Goal: Information Seeking & Learning: Learn about a topic

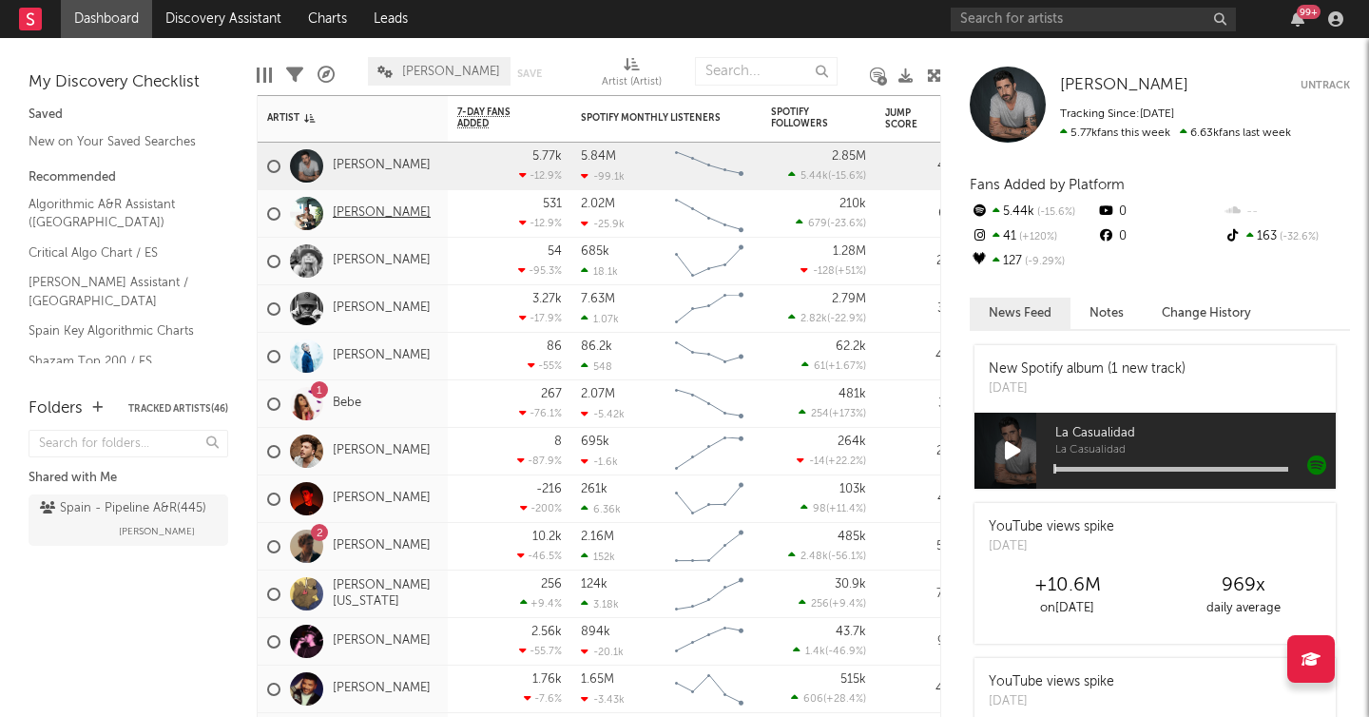
click at [384, 207] on link "Álvaro De Luna" at bounding box center [382, 213] width 98 height 16
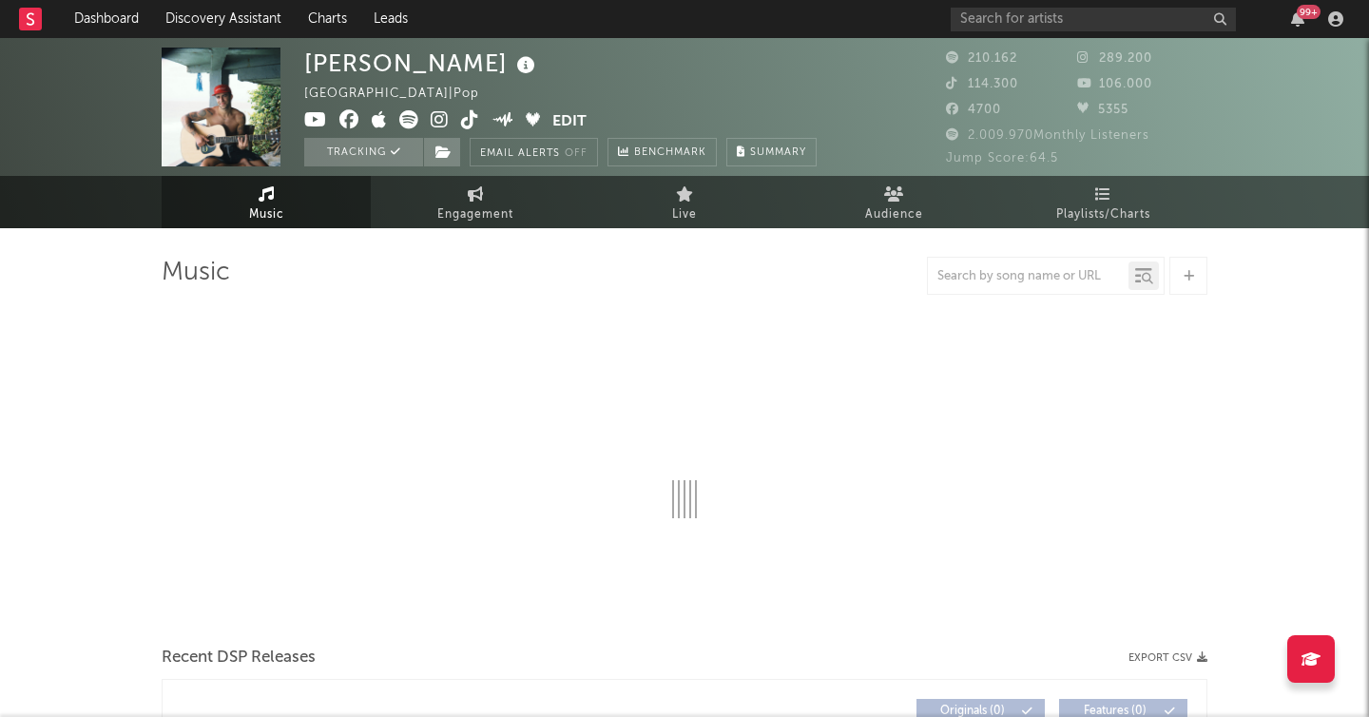
select select "6m"
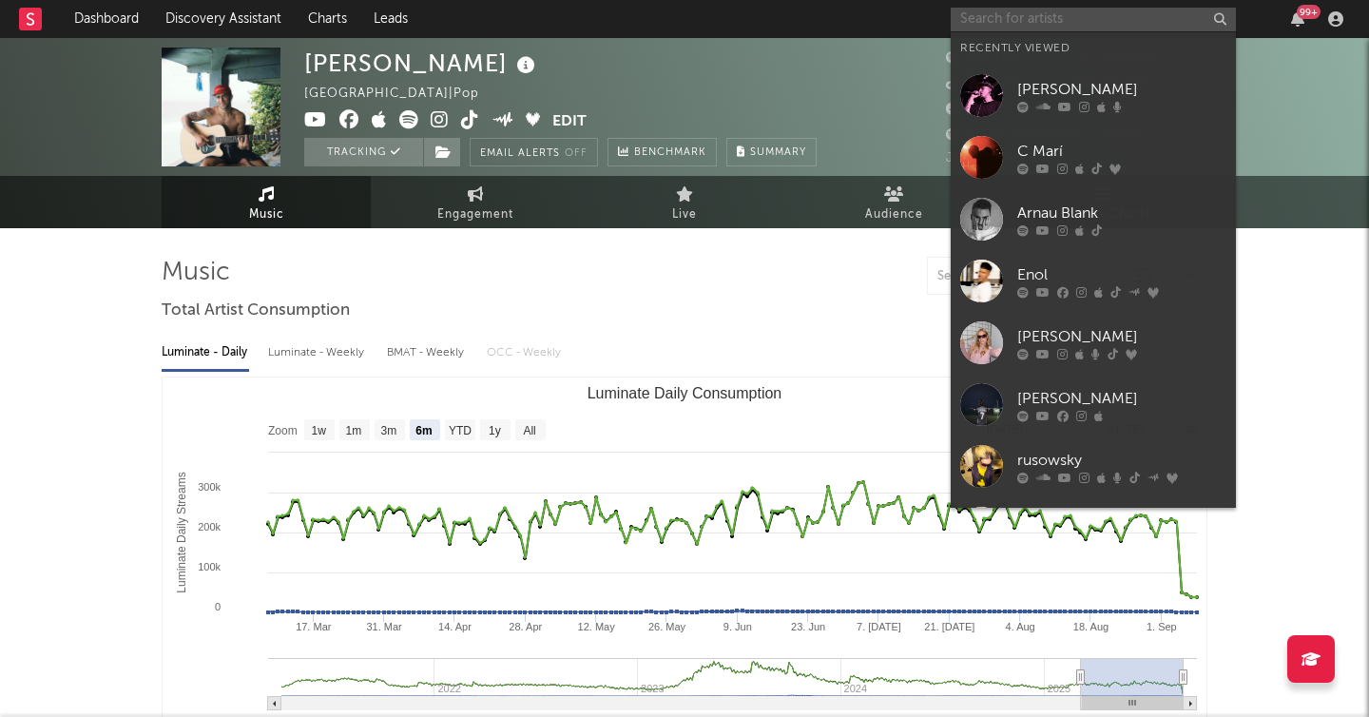
click at [1036, 15] on input "text" at bounding box center [1093, 20] width 285 height 24
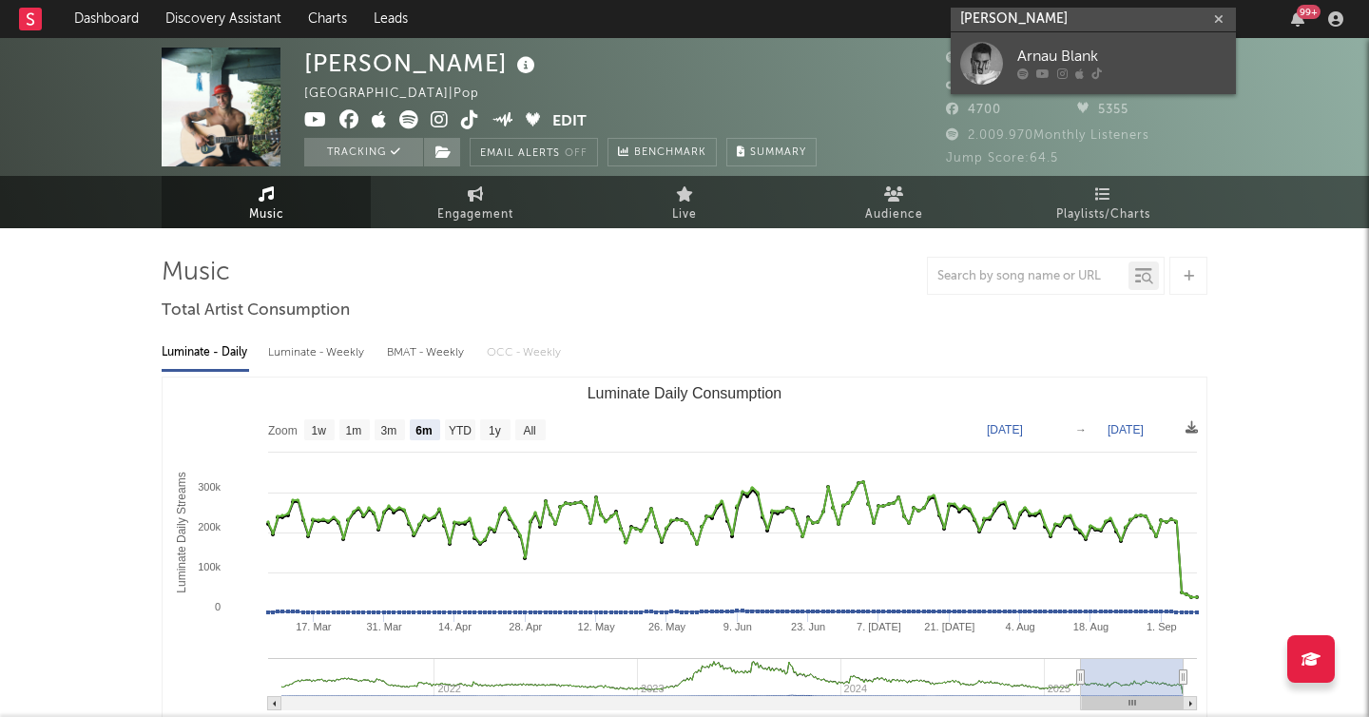
type input "arnau blank"
click at [1037, 57] on div "Arnau Blank" at bounding box center [1121, 57] width 209 height 23
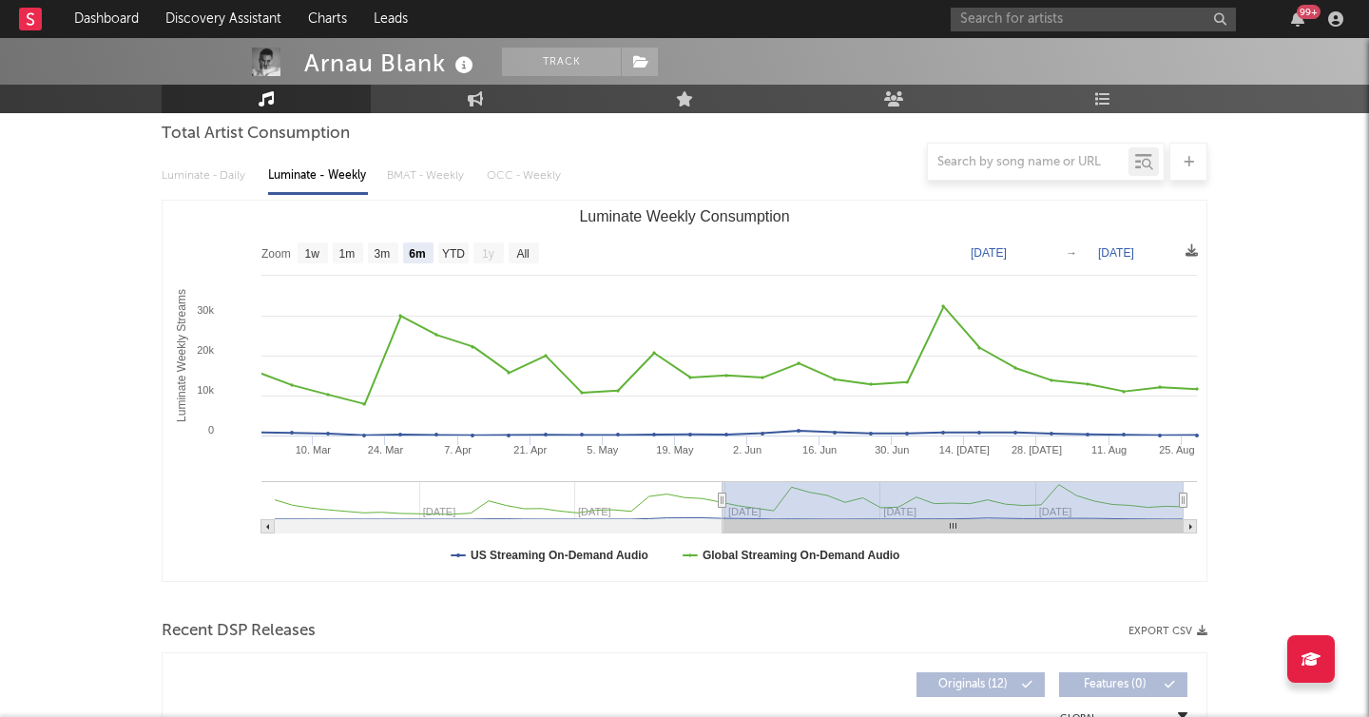
scroll to position [213, 0]
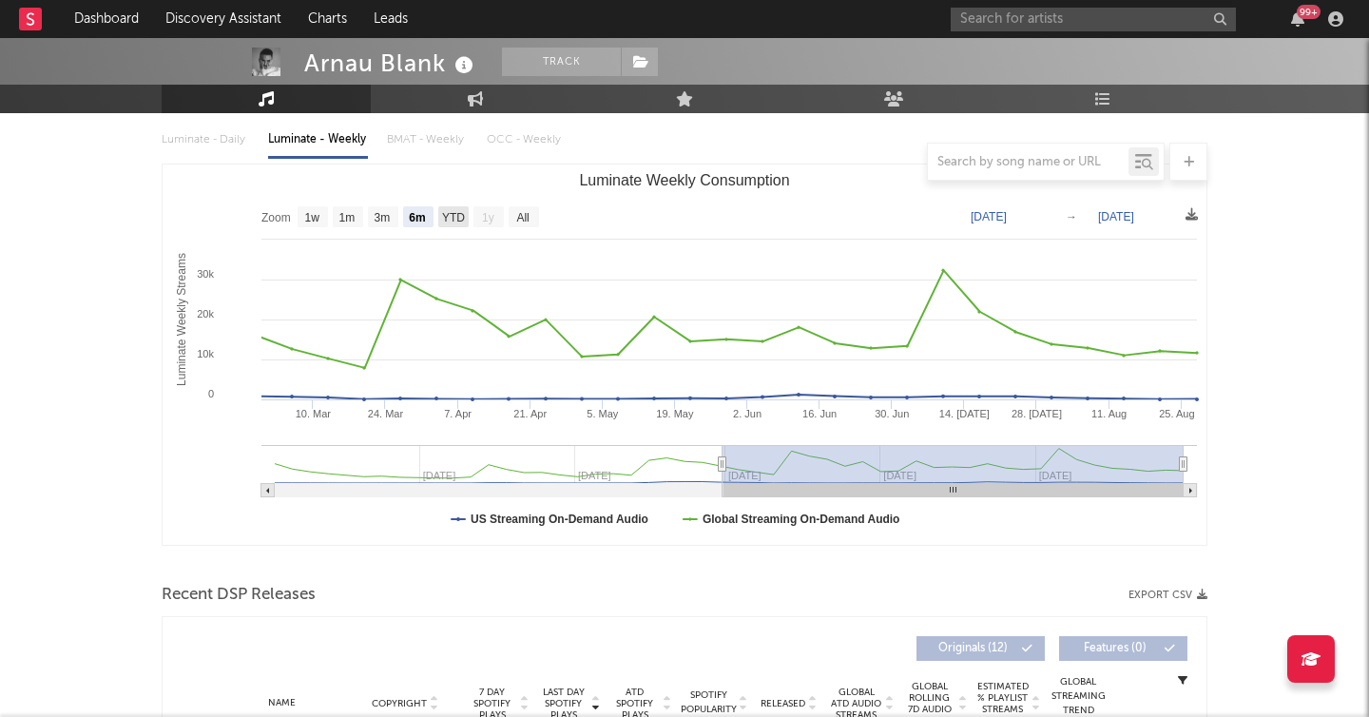
click at [455, 223] on rect "Luminate Weekly Consumption" at bounding box center [453, 216] width 30 height 21
select select "YTD"
type input "2025-01-01"
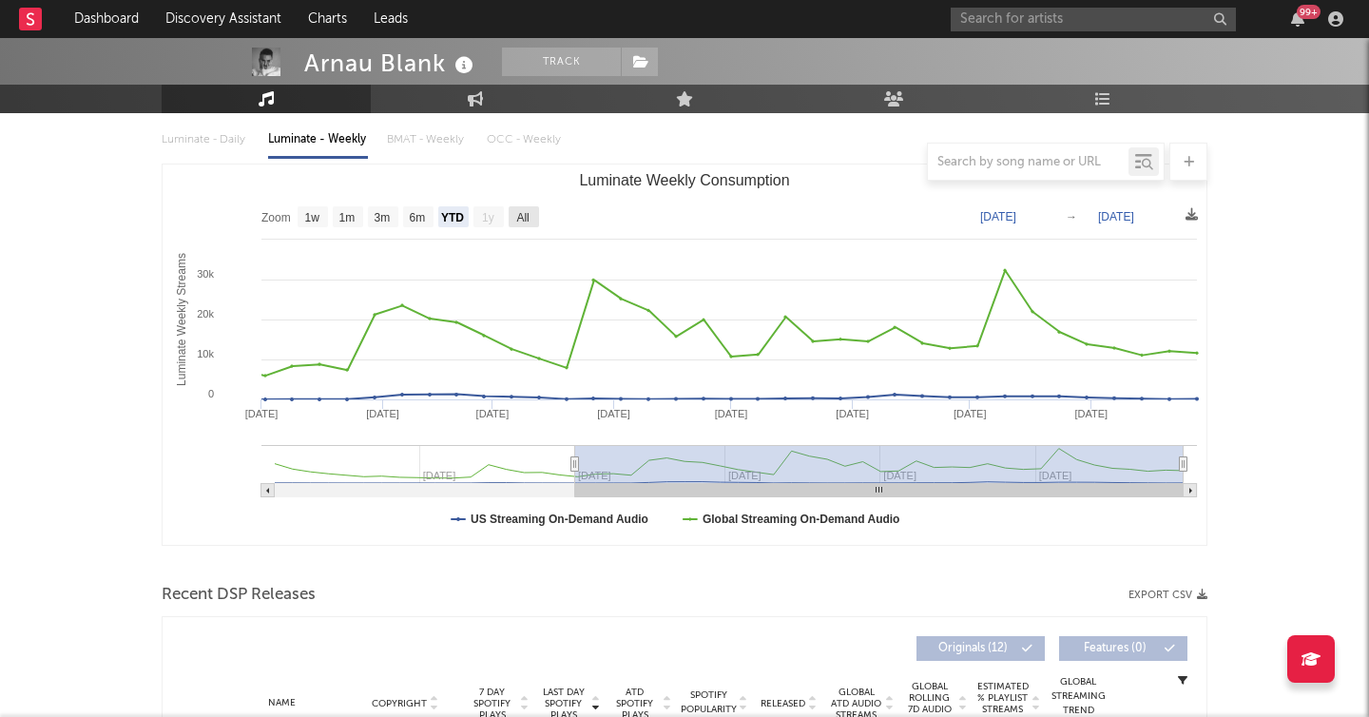
click at [526, 222] on text "All" at bounding box center [522, 217] width 12 height 13
select select "All"
type input "2024-09-05"
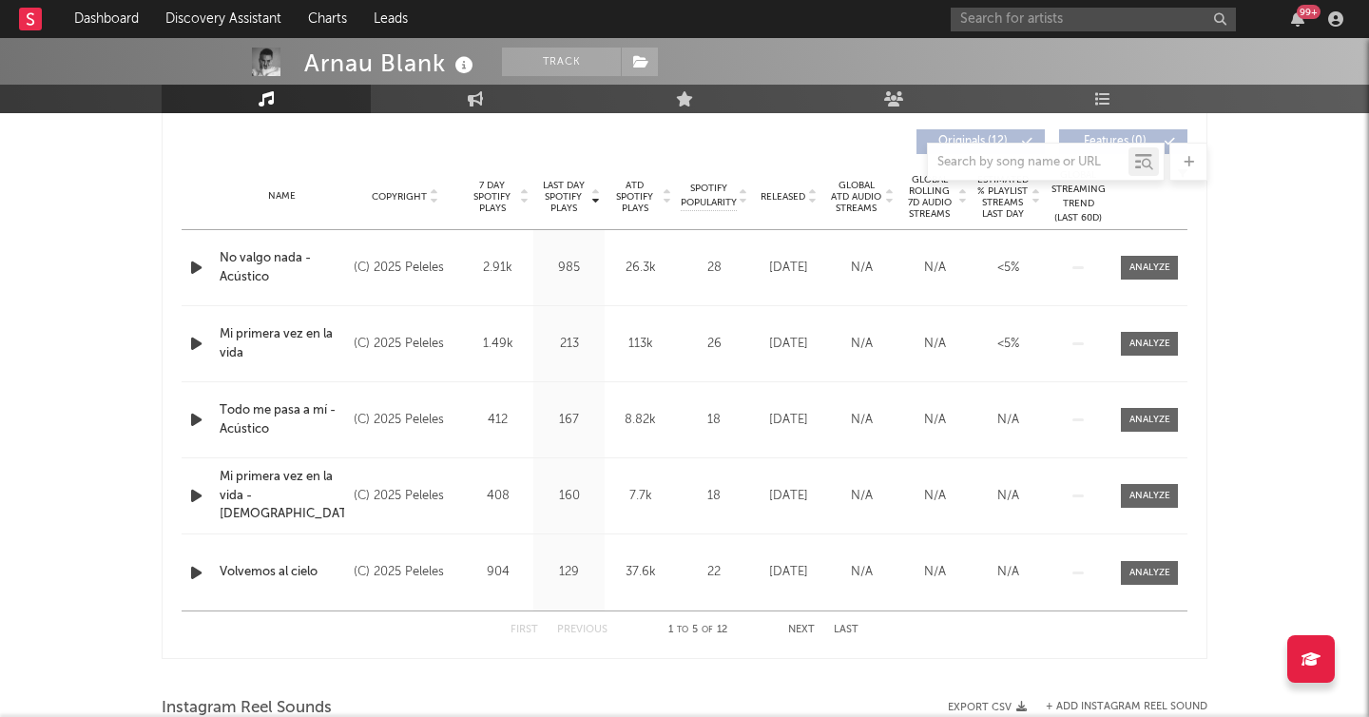
scroll to position [723, 0]
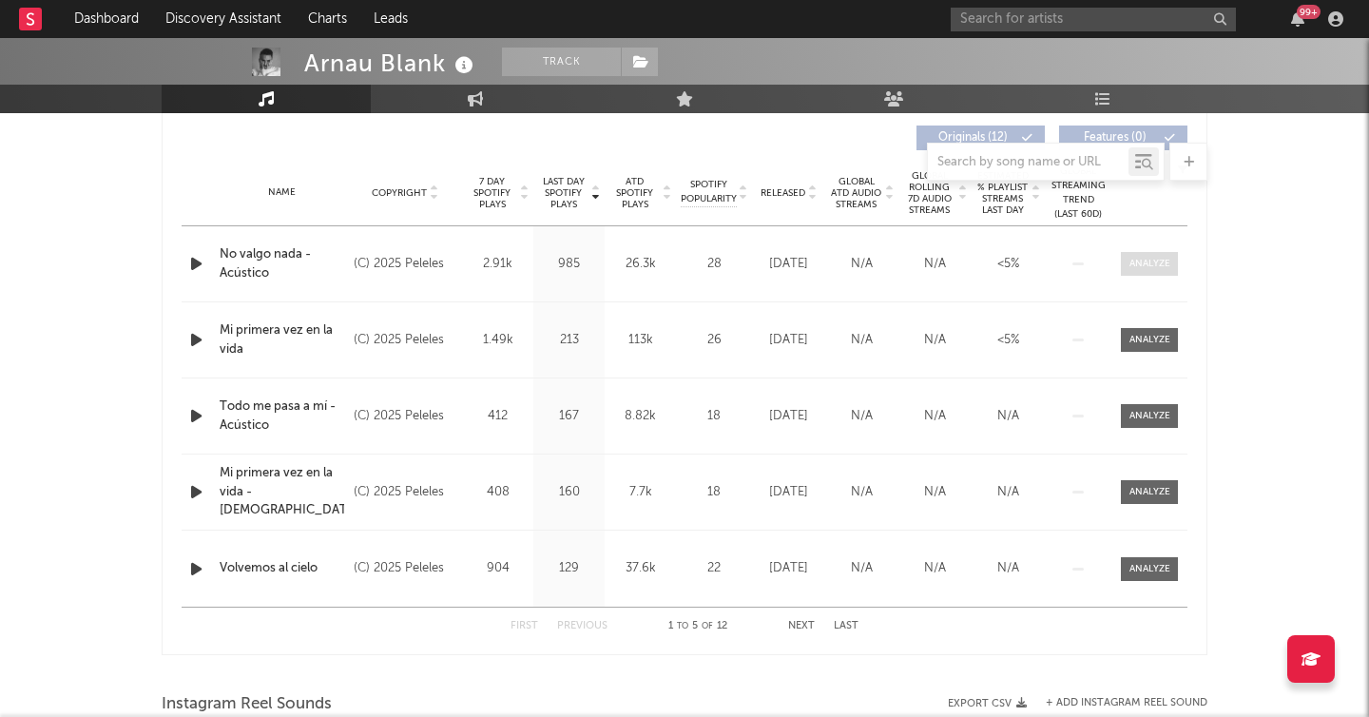
click at [1148, 262] on div at bounding box center [1149, 264] width 41 height 14
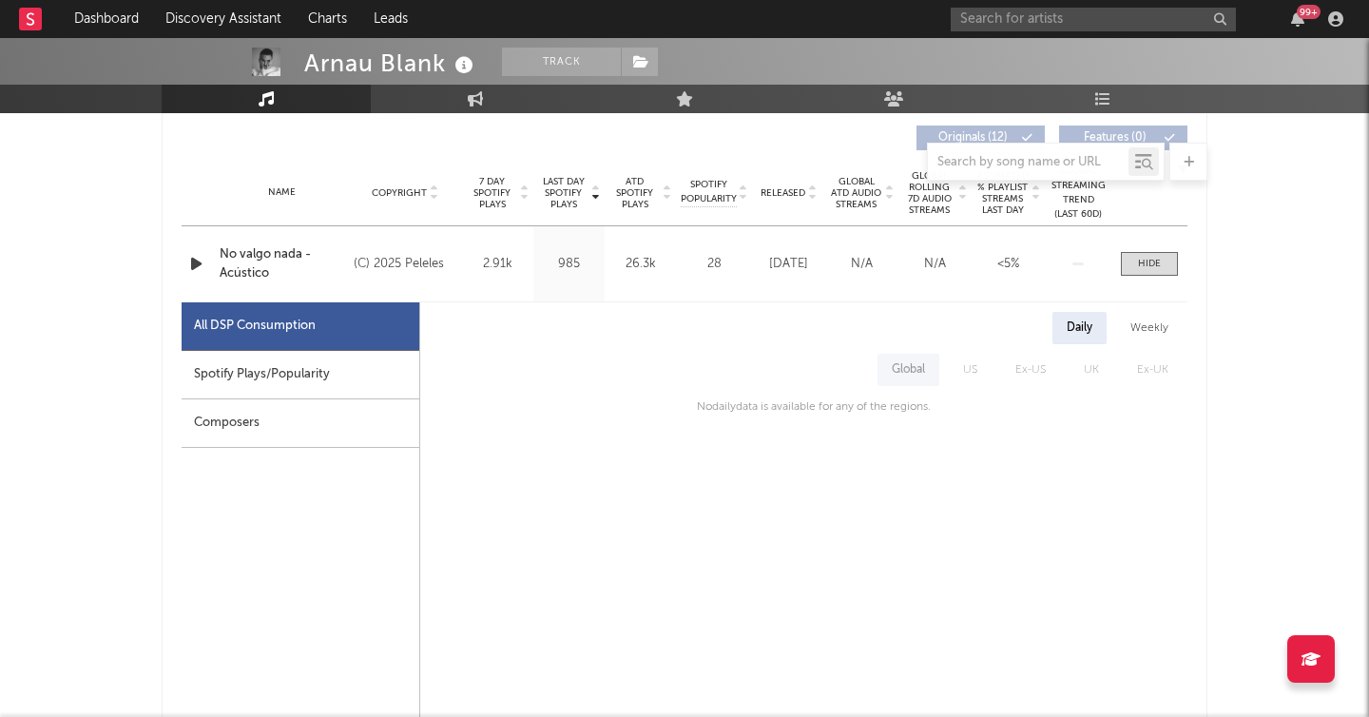
click at [262, 374] on div "Spotify Plays/Popularity" at bounding box center [301, 375] width 238 height 48
select select "1w"
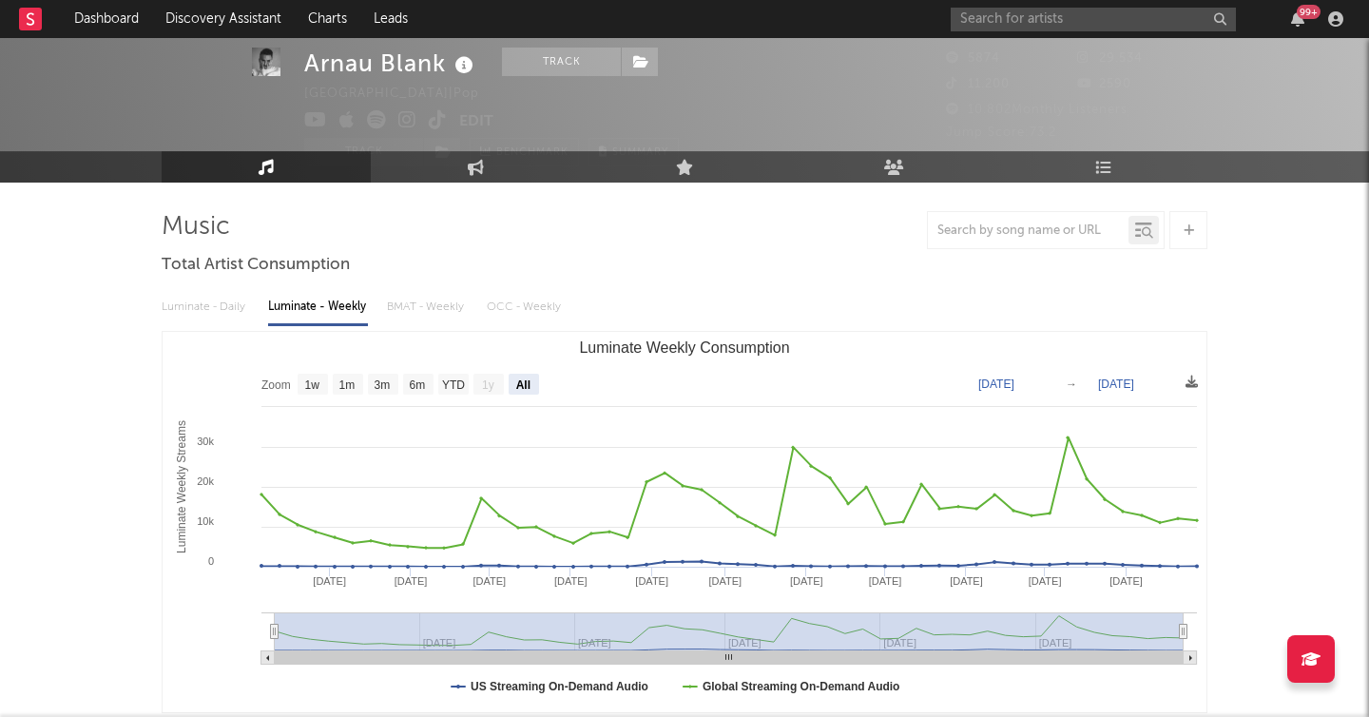
scroll to position [51, 0]
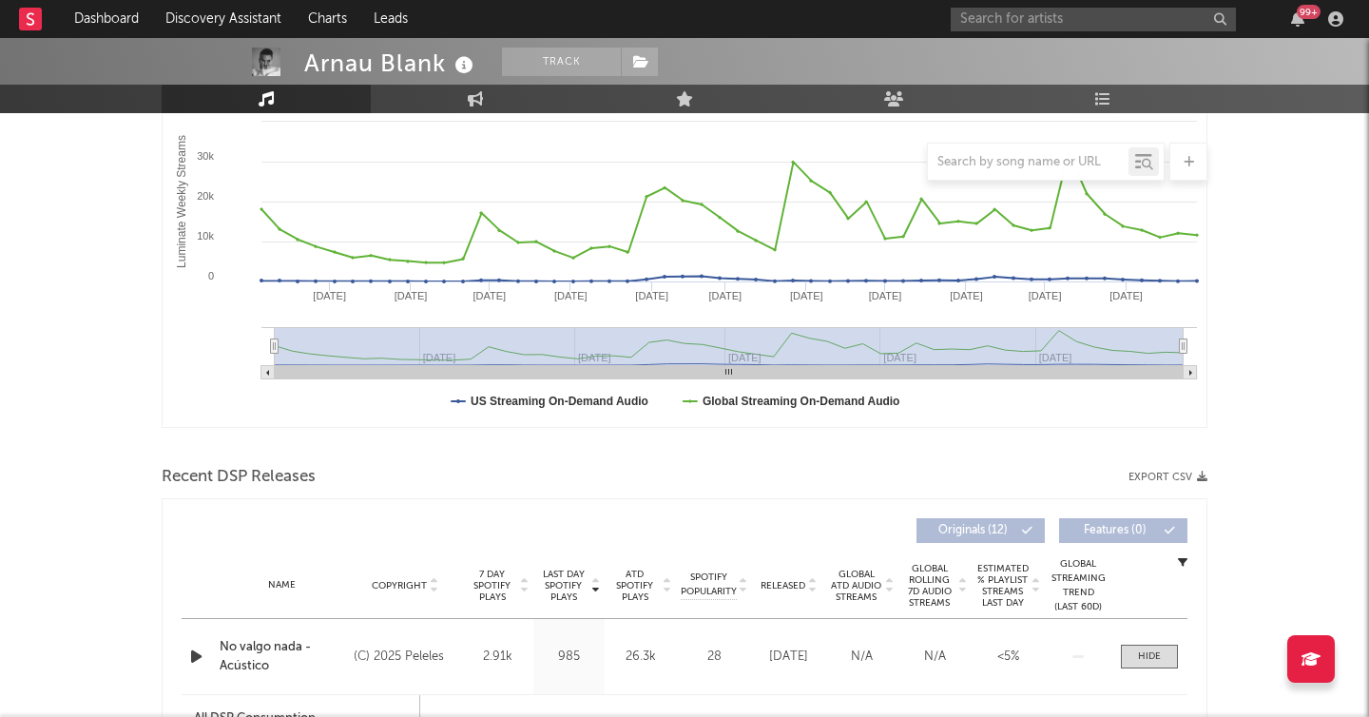
scroll to position [333, 0]
click at [251, 468] on span "Recent DSP Releases" at bounding box center [239, 475] width 154 height 23
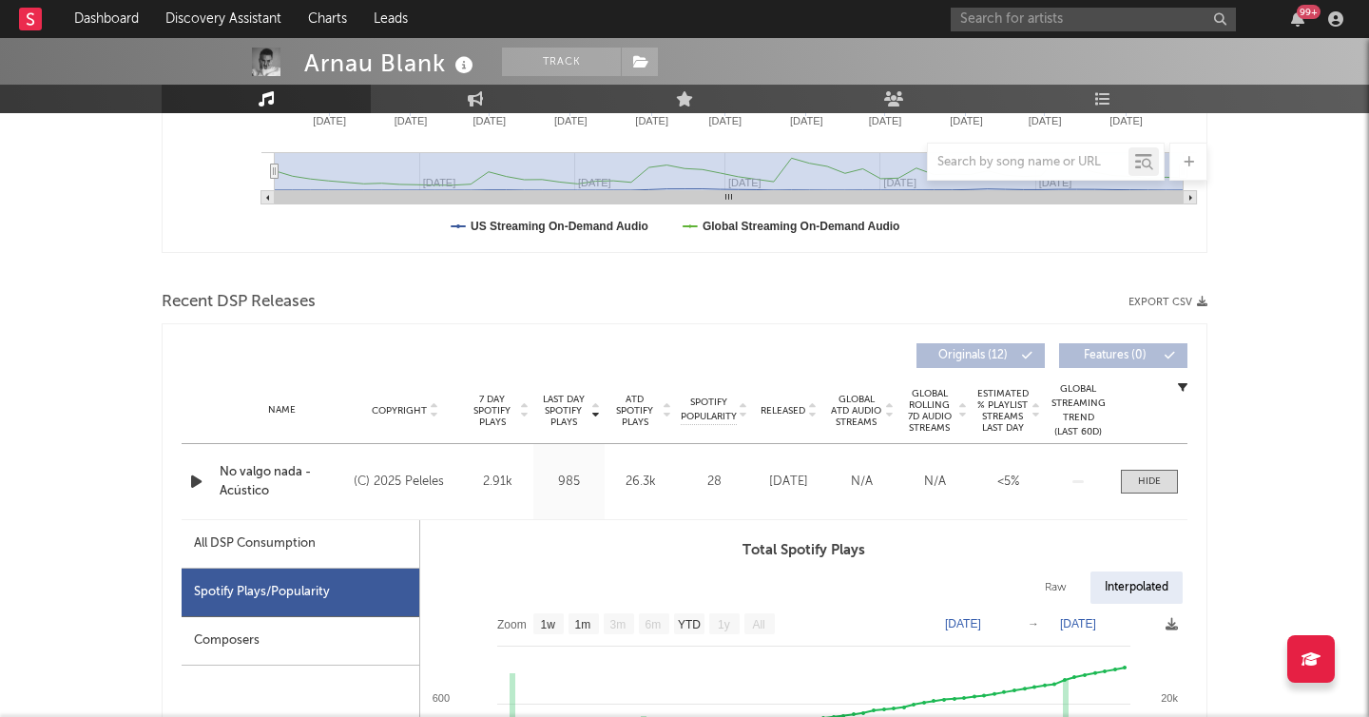
scroll to position [505, 0]
click at [1167, 490] on span at bounding box center [1149, 483] width 57 height 24
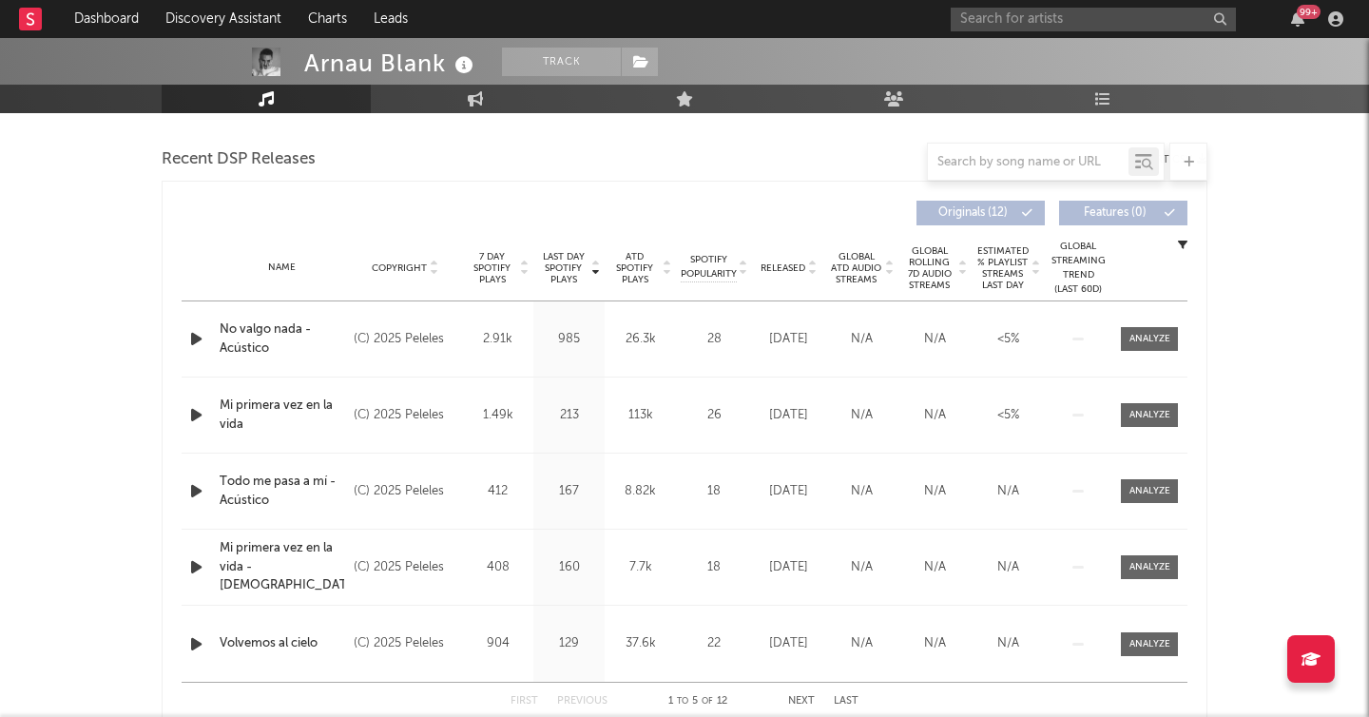
scroll to position [724, 0]
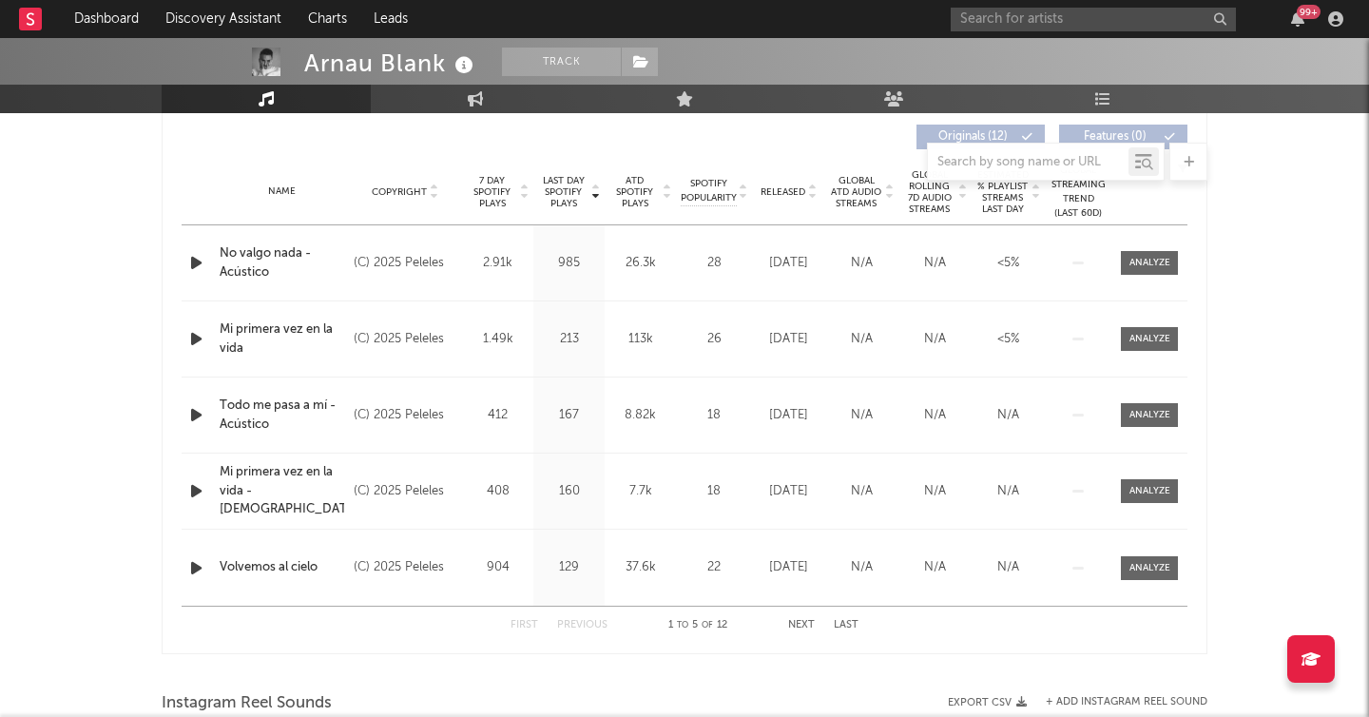
click at [795, 622] on button "Next" at bounding box center [801, 625] width 27 height 10
click at [801, 624] on button "Next" at bounding box center [801, 625] width 27 height 10
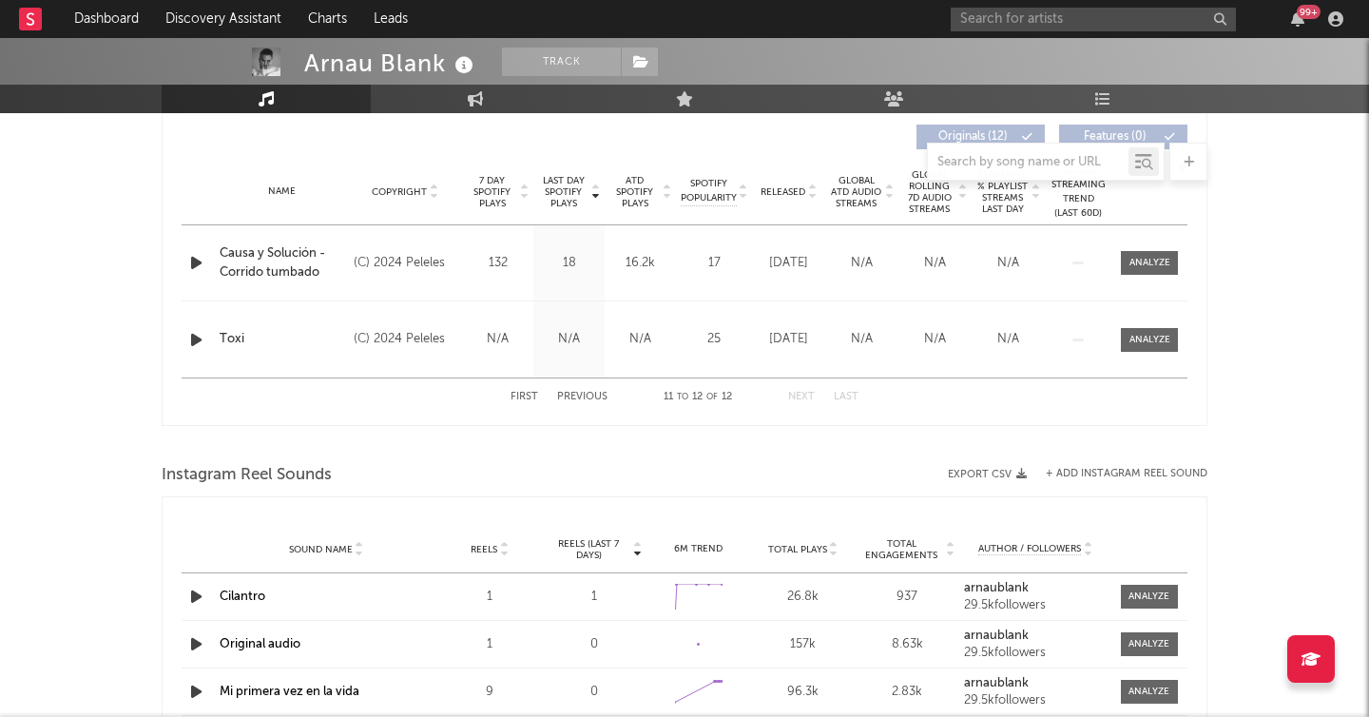
click at [101, 271] on div "Arnau Blank Track Spain | Pop Edit Track Benchmark Summary 5874 29.534 11.200 2…" at bounding box center [684, 406] width 1369 height 2185
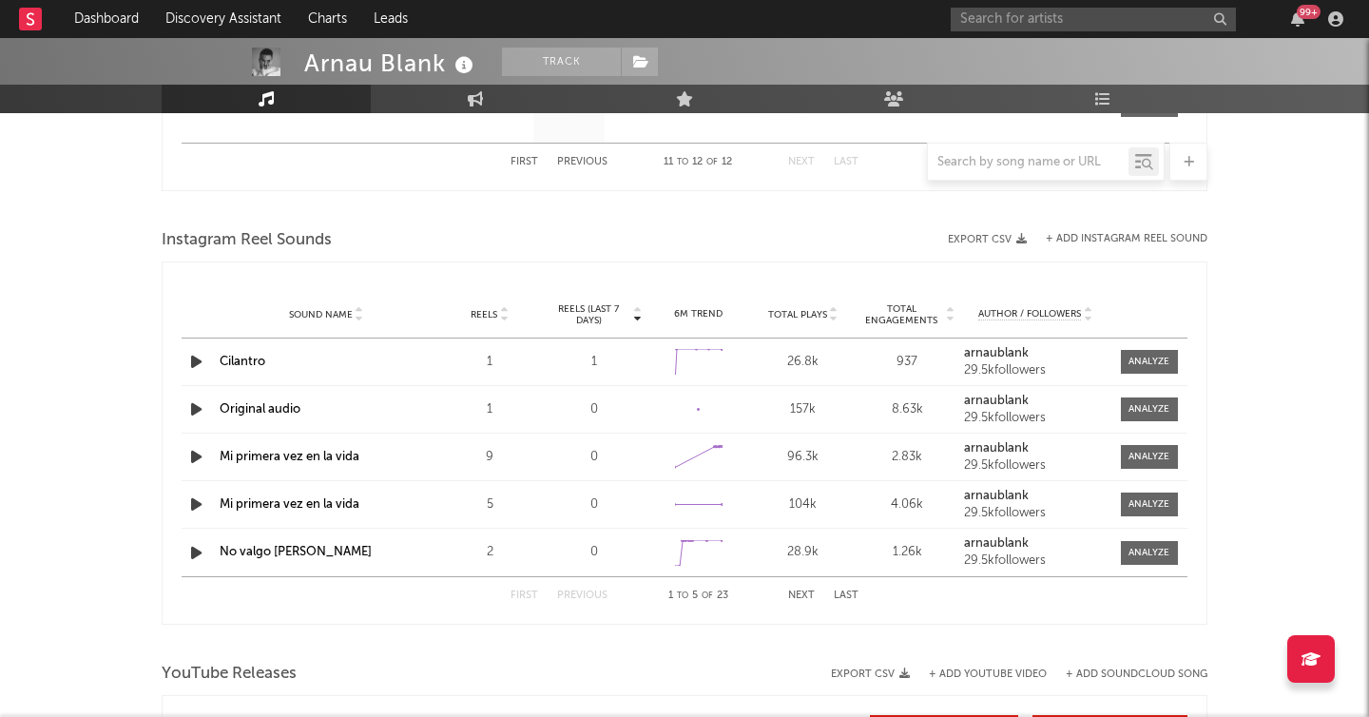
scroll to position [964, 0]
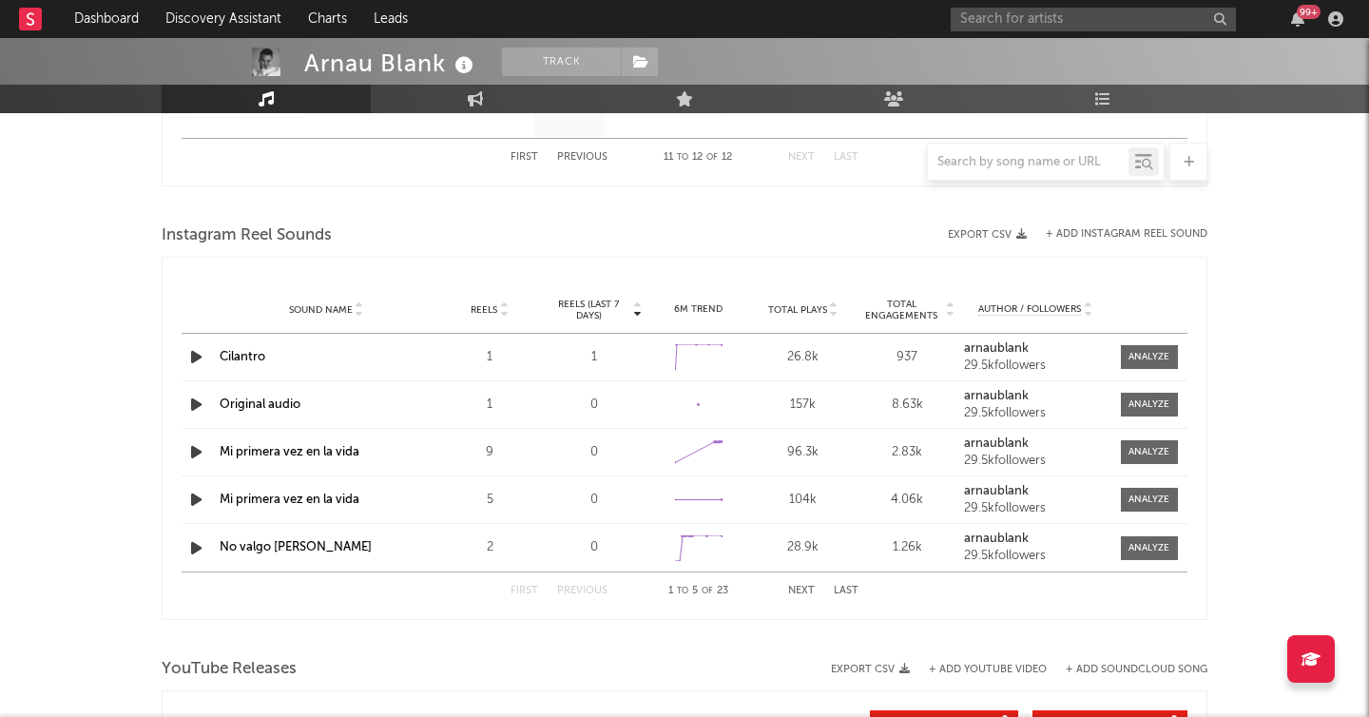
click at [801, 588] on button "Next" at bounding box center [801, 591] width 27 height 10
click at [522, 587] on button "First" at bounding box center [524, 591] width 28 height 10
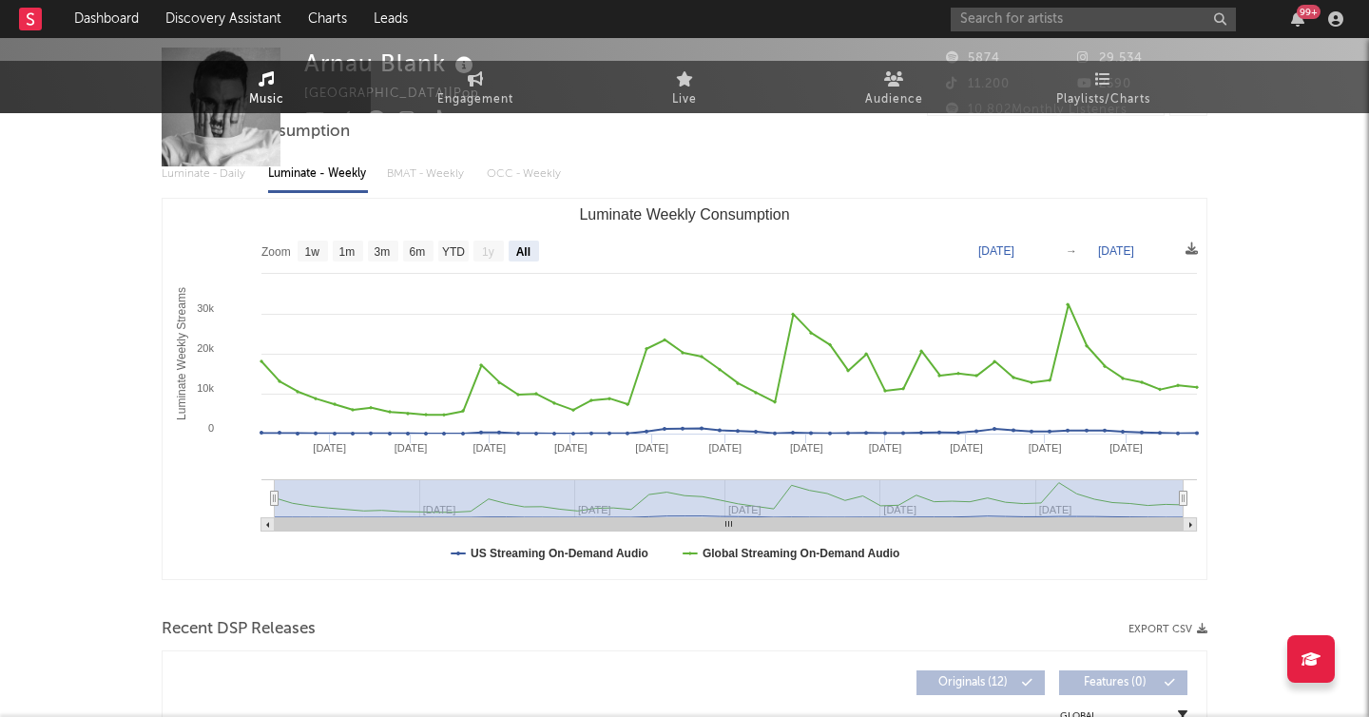
scroll to position [0, 0]
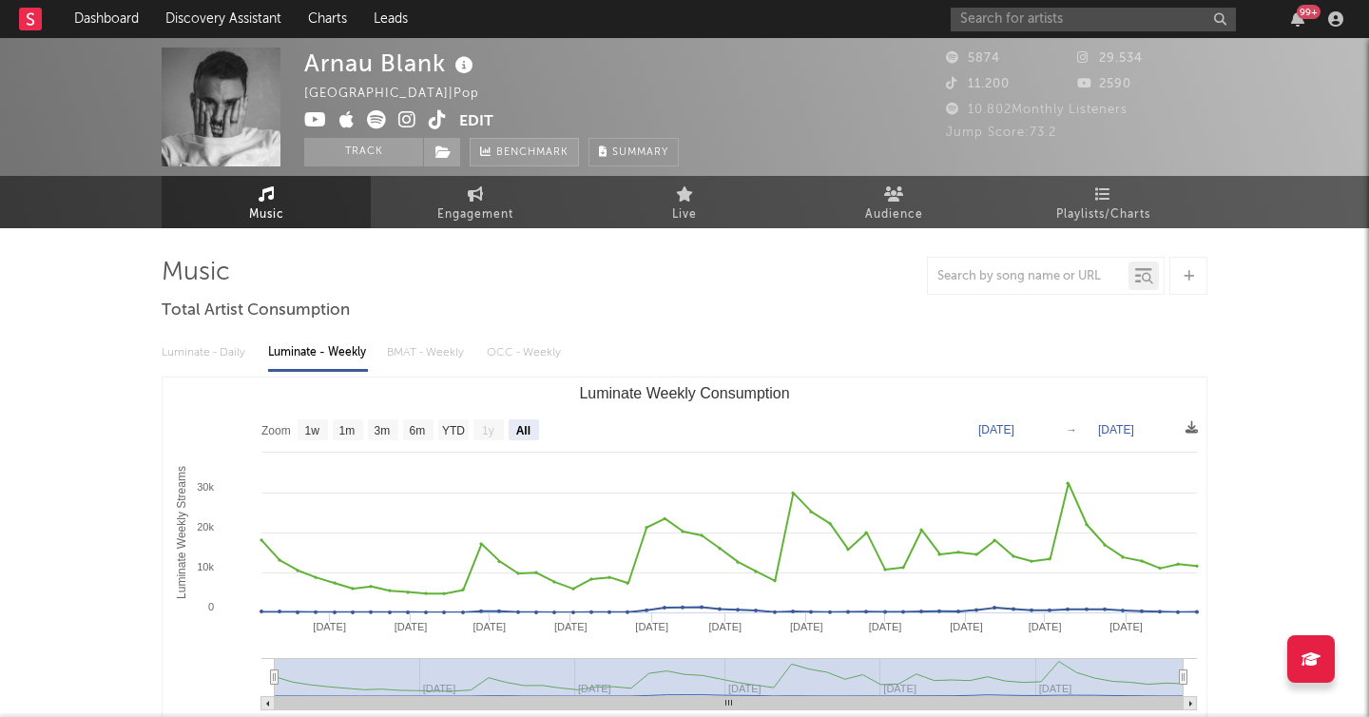
click at [531, 146] on span "Benchmark" at bounding box center [532, 153] width 72 height 23
click at [650, 152] on span "Summary" at bounding box center [640, 152] width 56 height 10
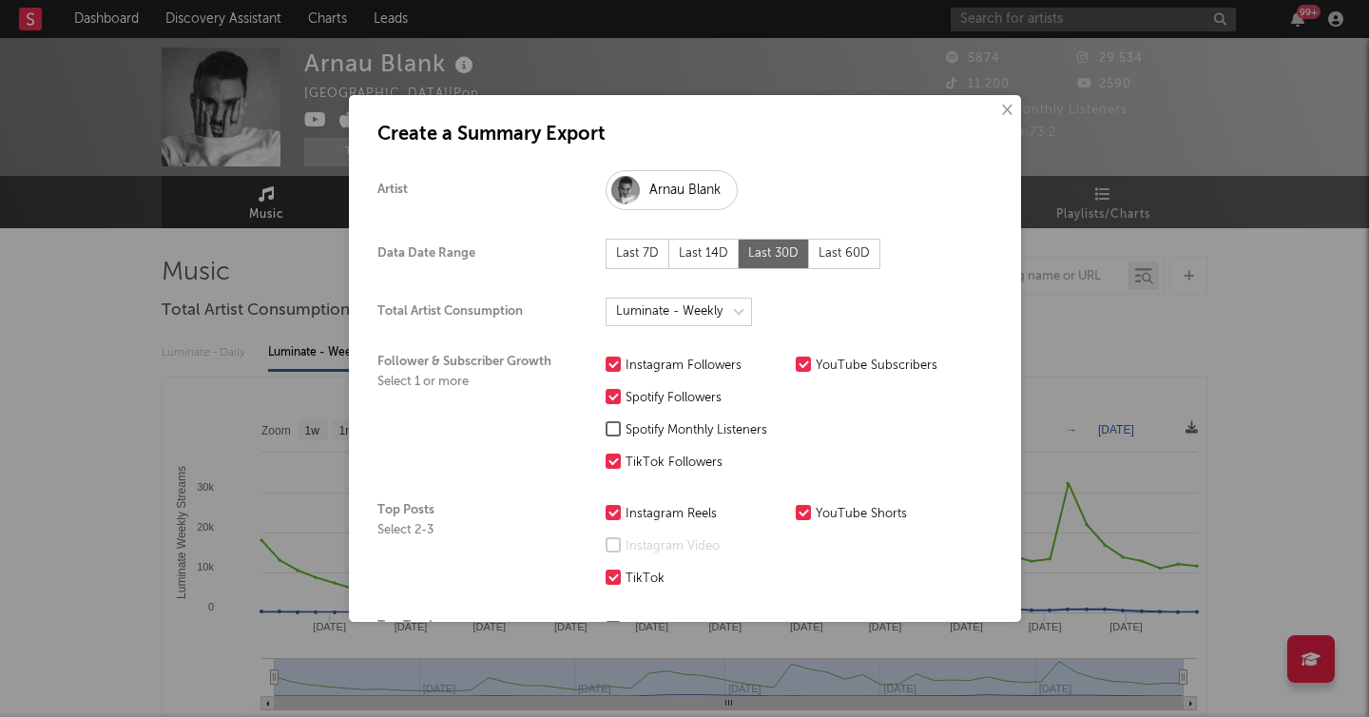
click at [841, 262] on div "Last 60D" at bounding box center [844, 254] width 71 height 30
click at [693, 317] on select at bounding box center [679, 312] width 146 height 29
click at [707, 425] on div "Spotify Monthly Listeners" at bounding box center [705, 430] width 161 height 23
click at [606, 425] on input "Spotify Monthly Listeners" at bounding box center [606, 430] width 0 height 23
click at [611, 546] on div at bounding box center [613, 544] width 15 height 15
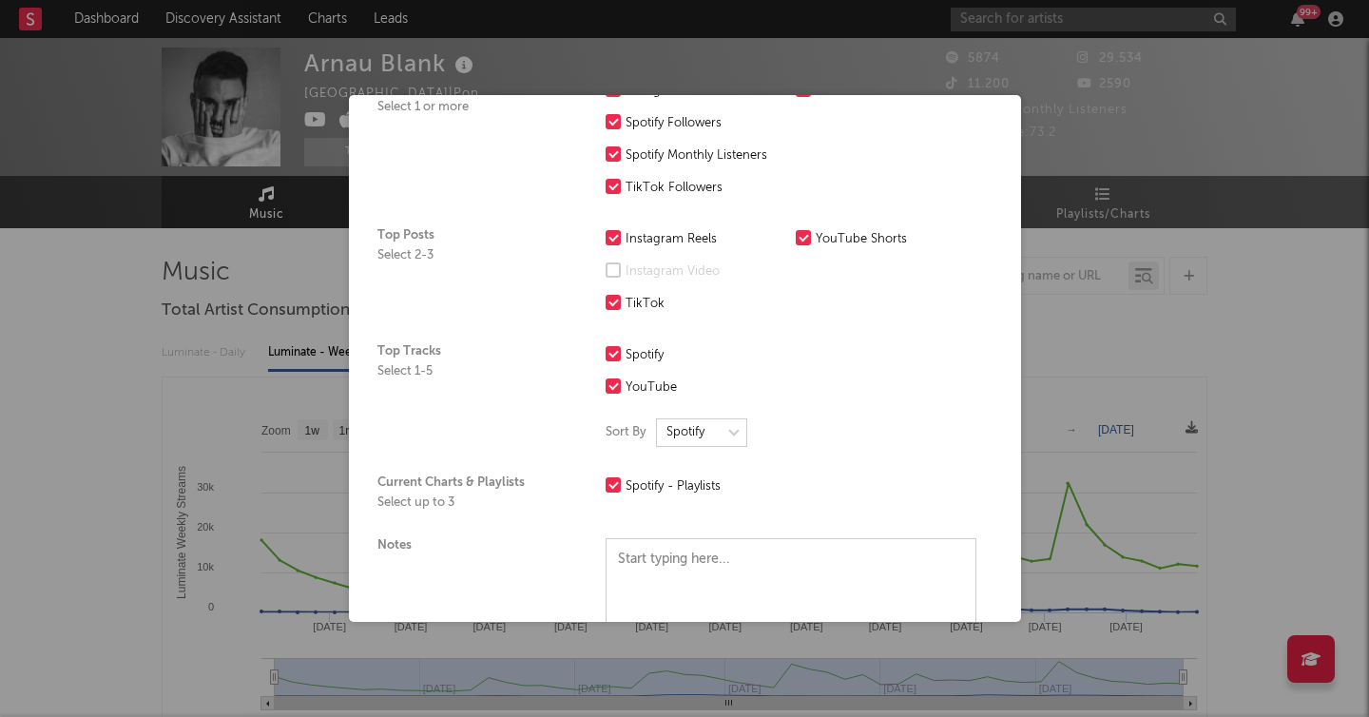
scroll to position [475, 0]
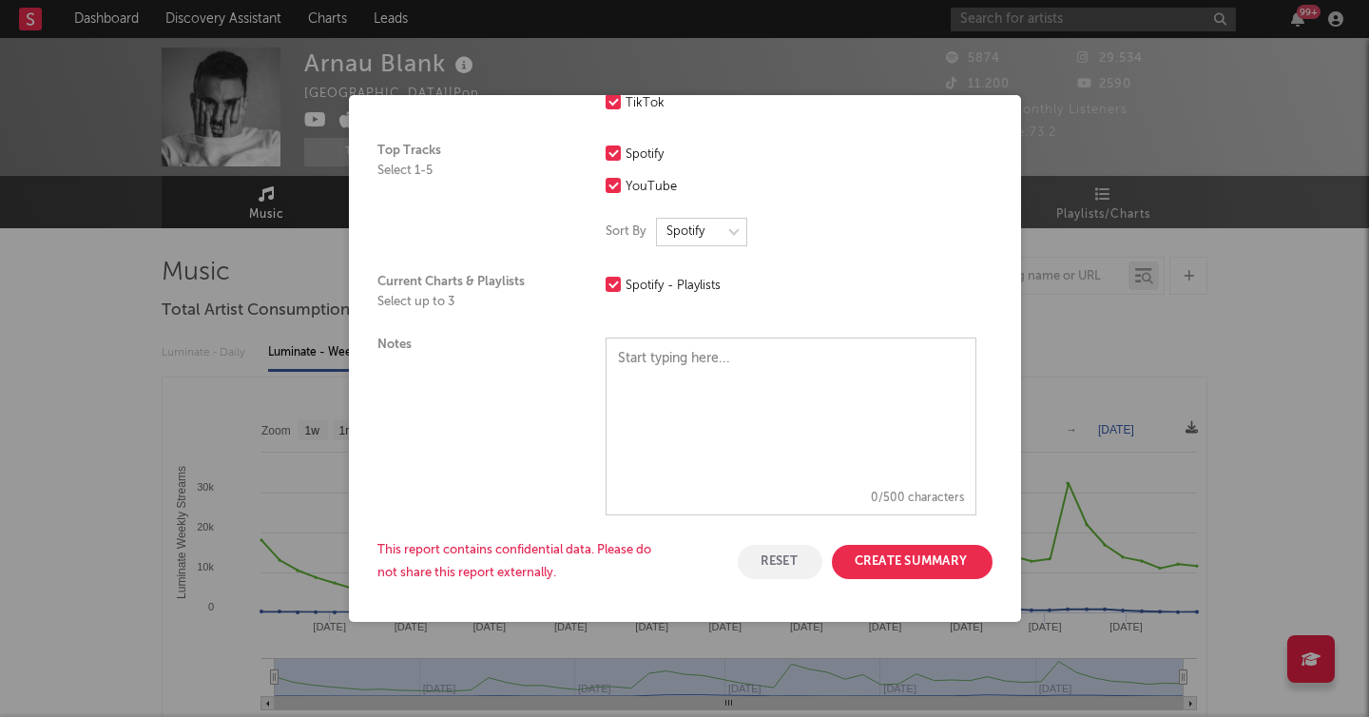
click at [964, 559] on button "Create Summary" at bounding box center [912, 562] width 161 height 34
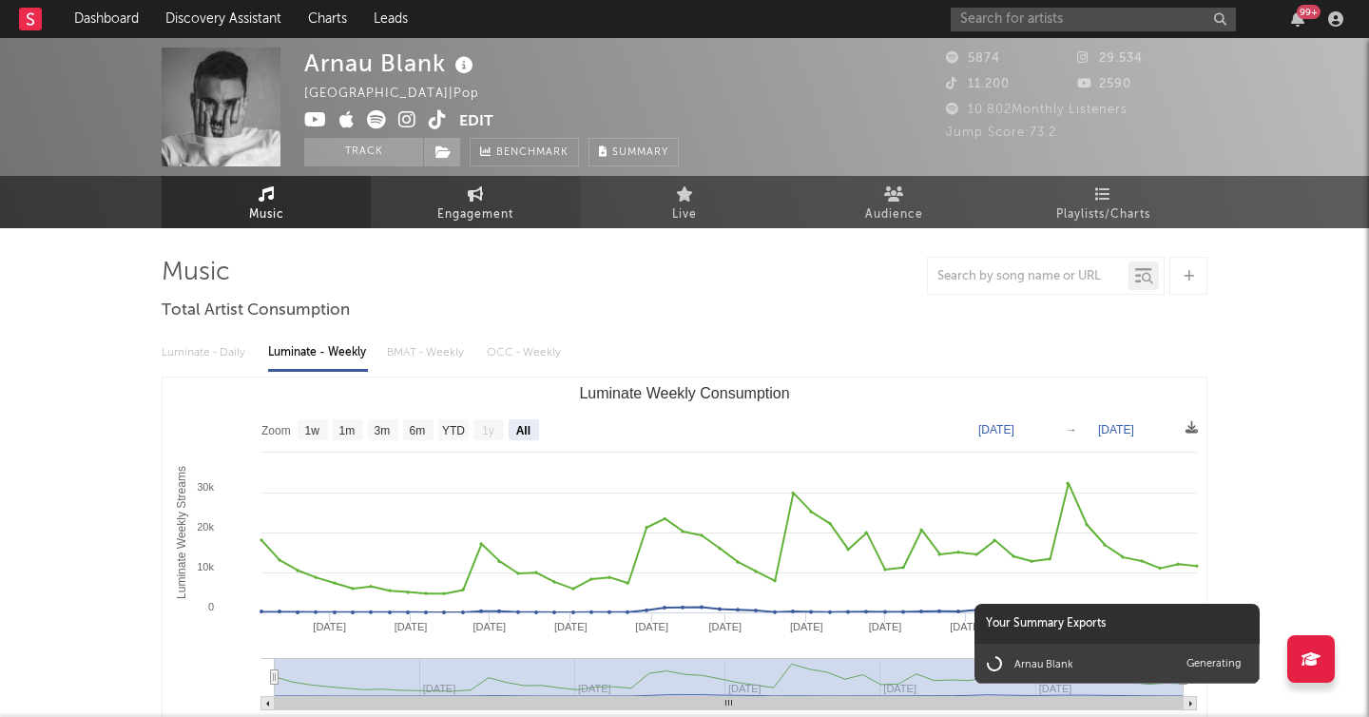
click at [493, 208] on span "Engagement" at bounding box center [475, 214] width 76 height 23
select select "1w"
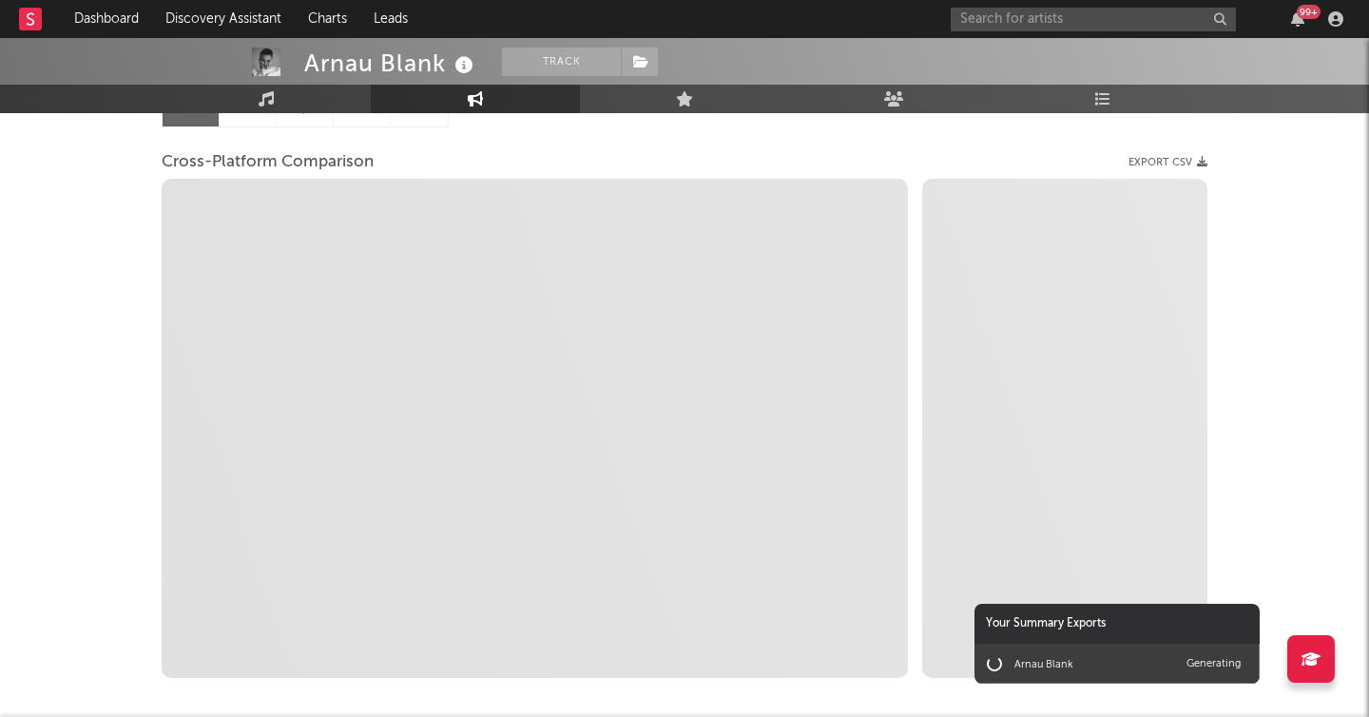
scroll to position [319, 0]
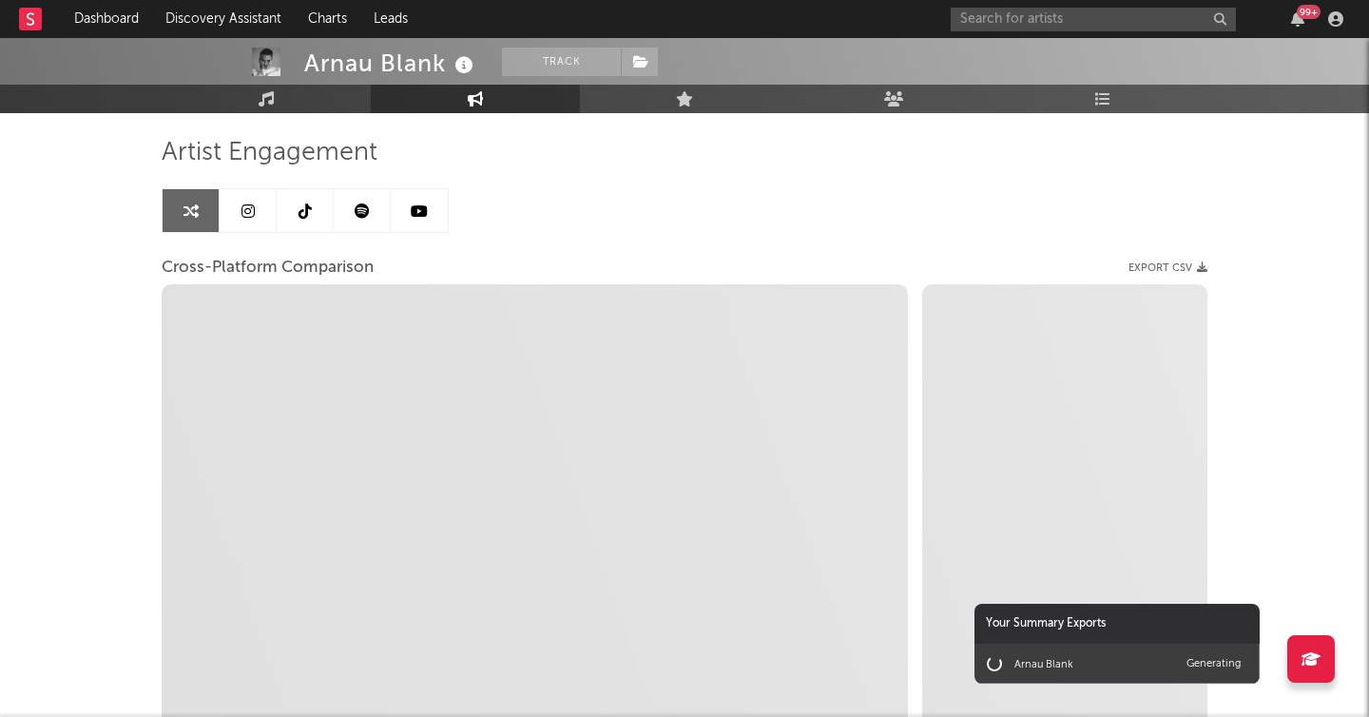
select select "1w"
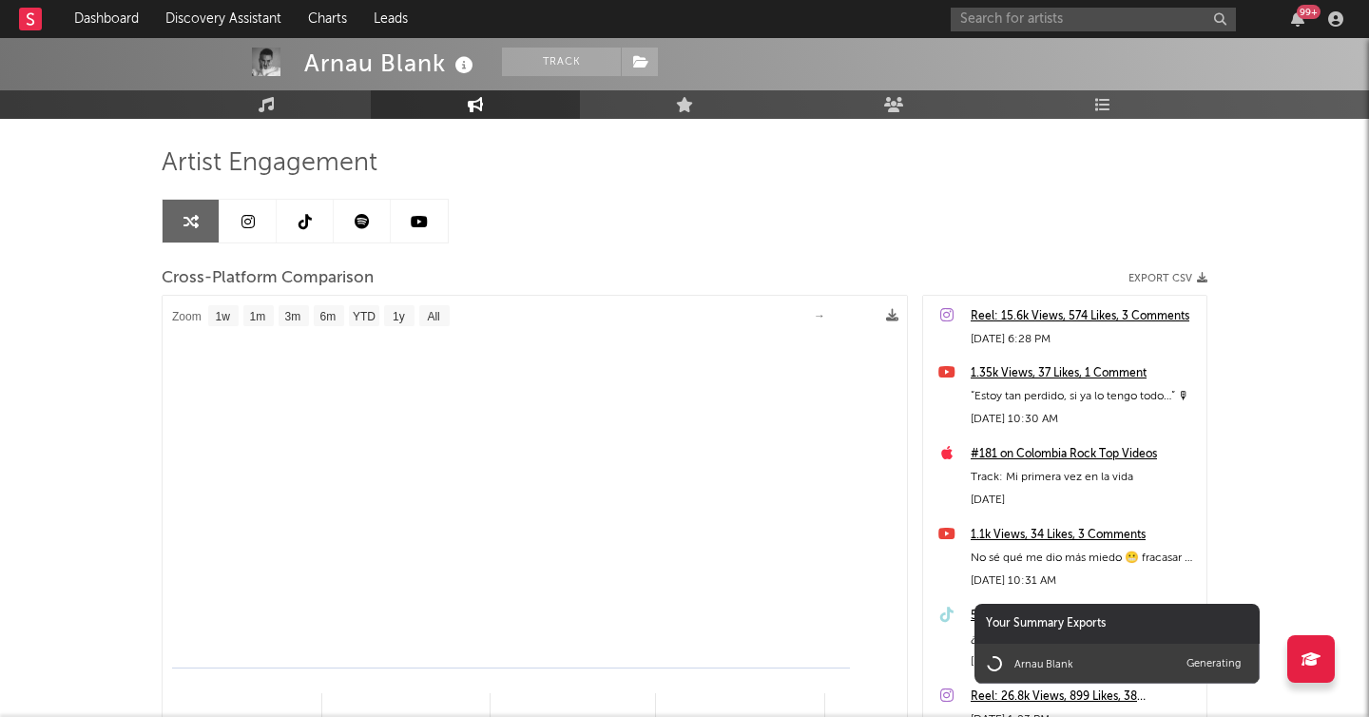
select select "1m"
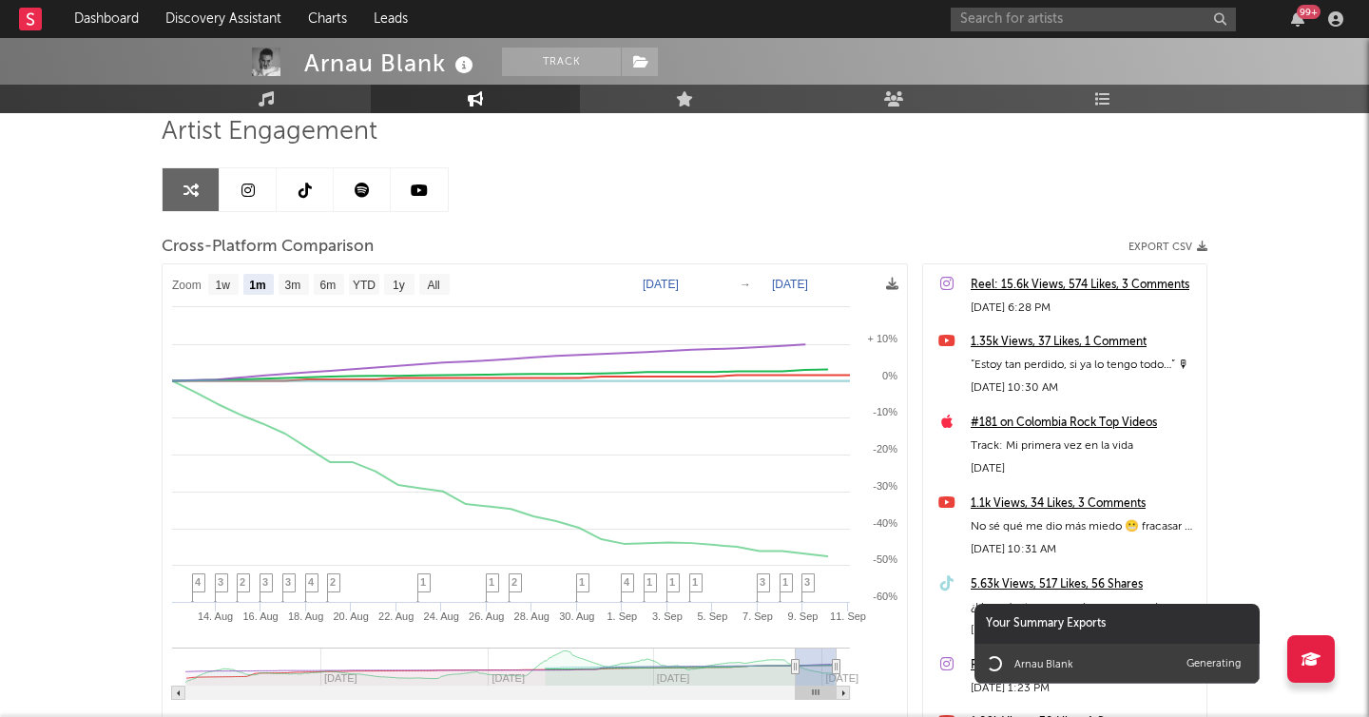
scroll to position [125, 0]
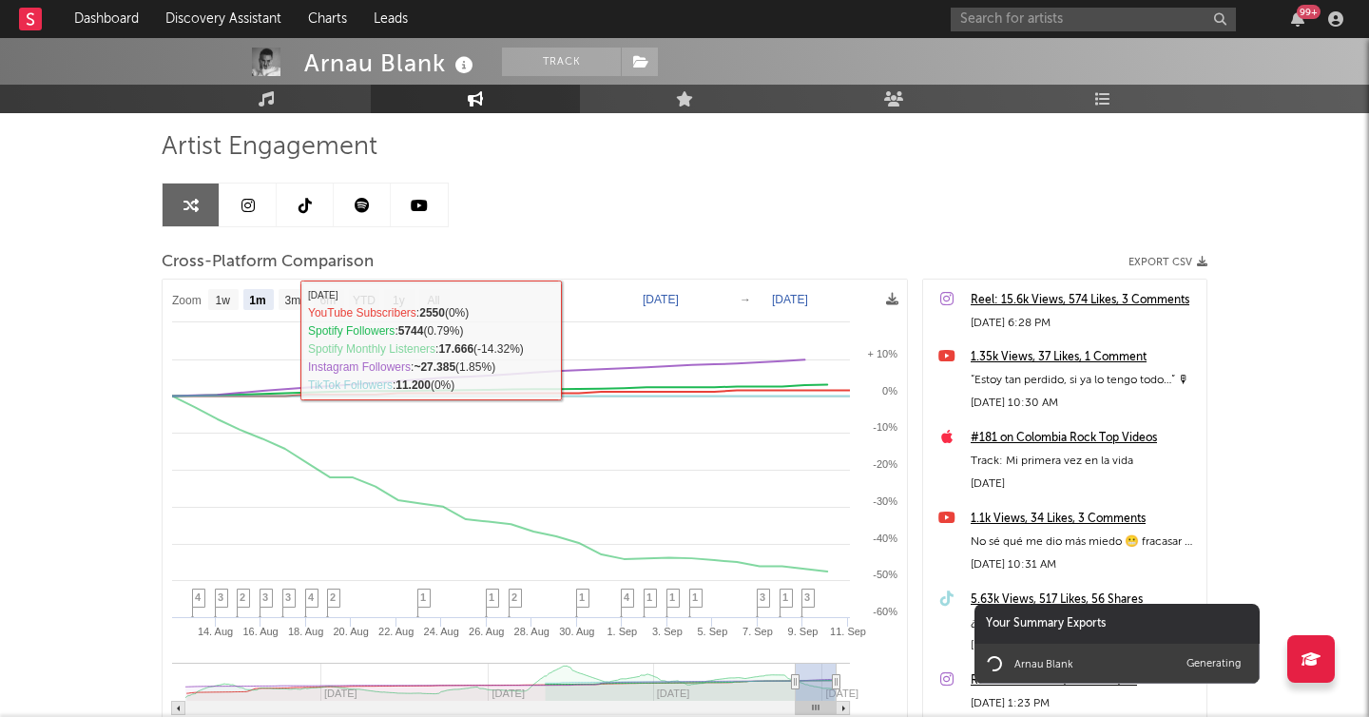
click at [249, 202] on icon at bounding box center [247, 205] width 13 height 15
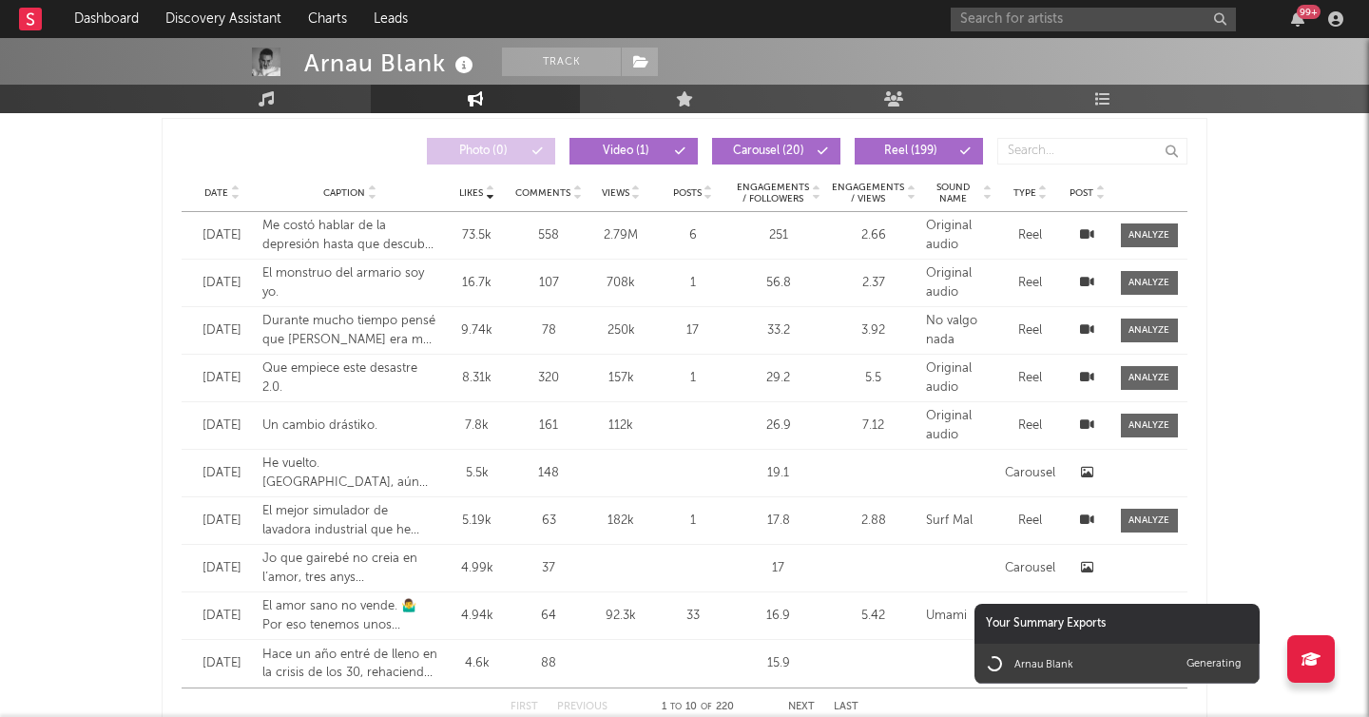
scroll to position [1608, 0]
click at [1085, 332] on icon at bounding box center [1087, 330] width 14 height 12
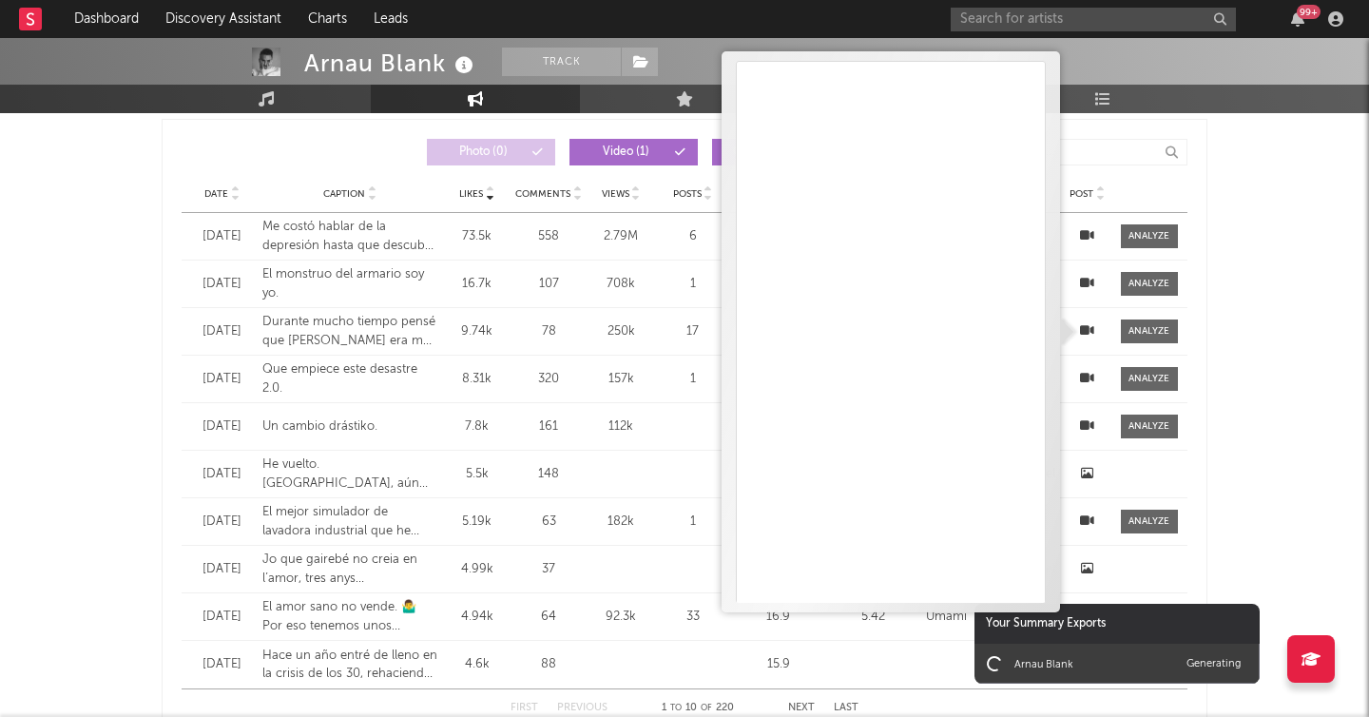
click at [1090, 377] on icon at bounding box center [1087, 378] width 14 height 12
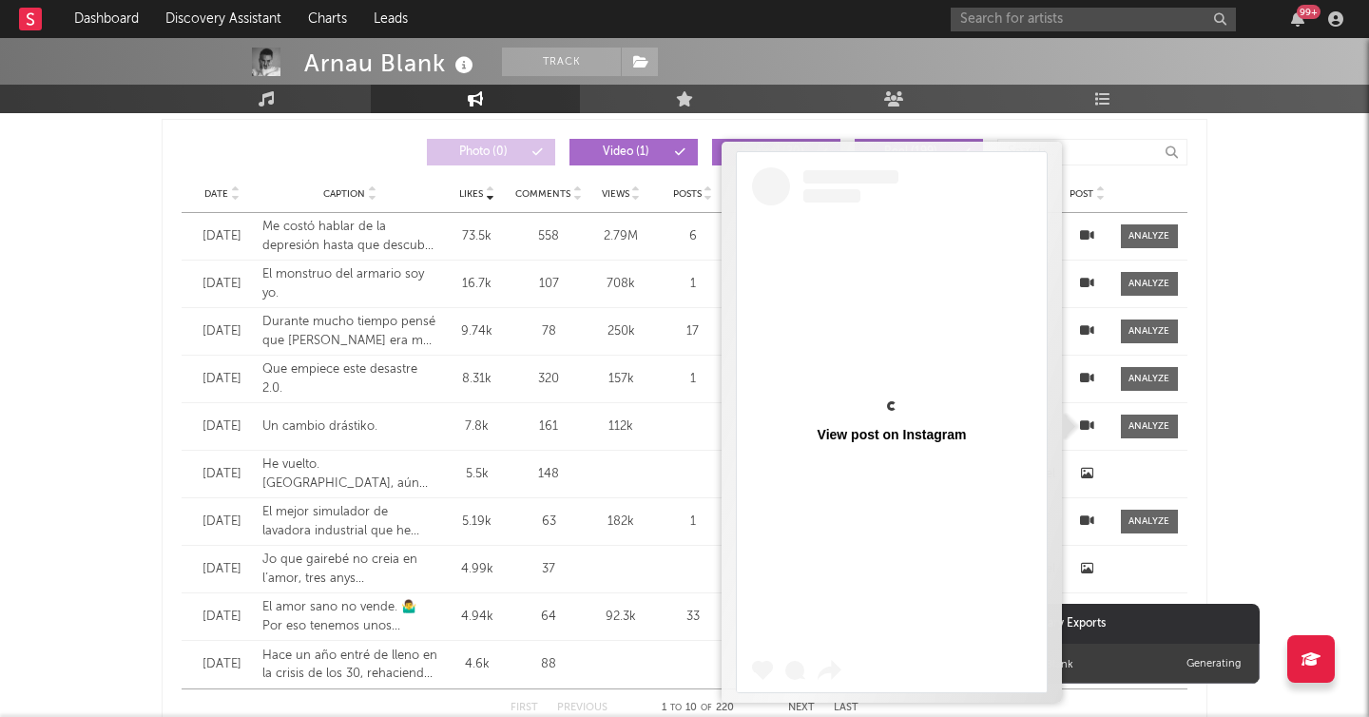
click at [1088, 424] on icon at bounding box center [1087, 425] width 14 height 12
click at [1089, 471] on icon at bounding box center [1087, 473] width 12 height 12
click at [1087, 515] on icon at bounding box center [1087, 520] width 14 height 12
click at [1087, 567] on icon at bounding box center [1087, 568] width 12 height 12
click at [1084, 235] on icon at bounding box center [1087, 235] width 14 height 12
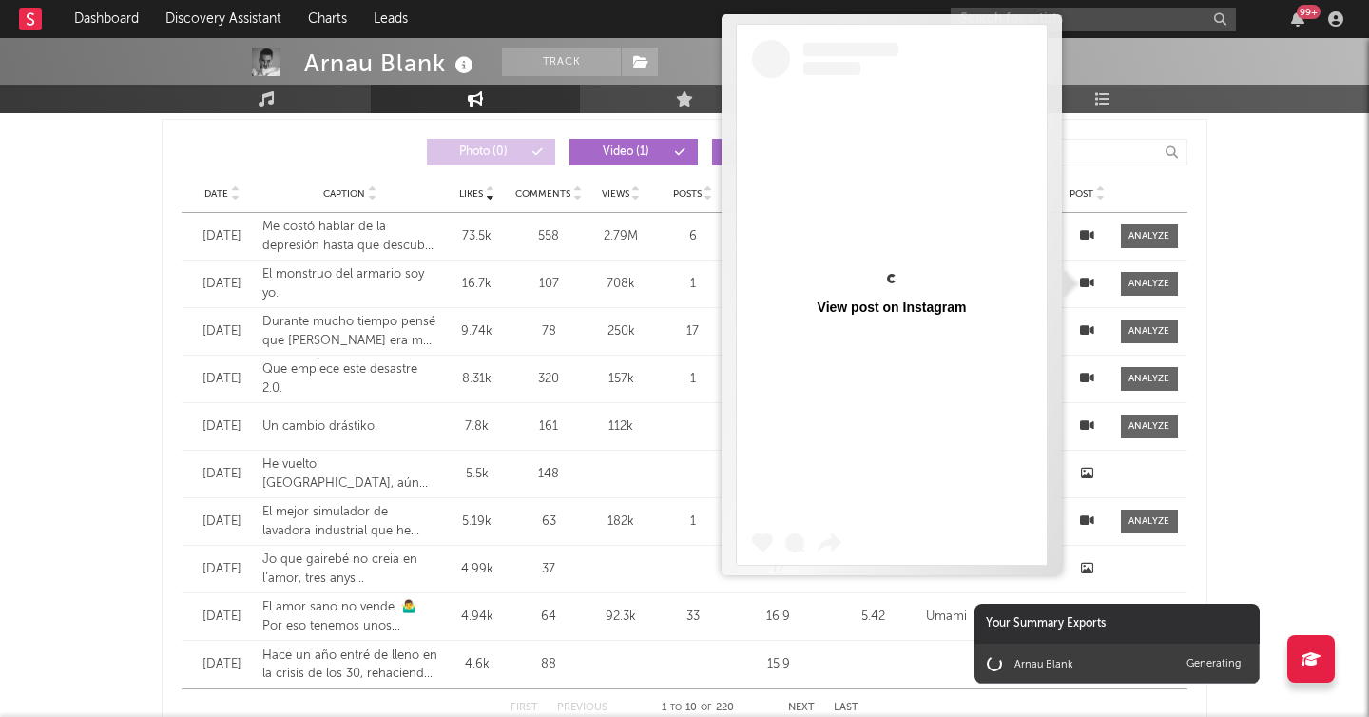
click at [1085, 280] on icon at bounding box center [1087, 283] width 14 height 12
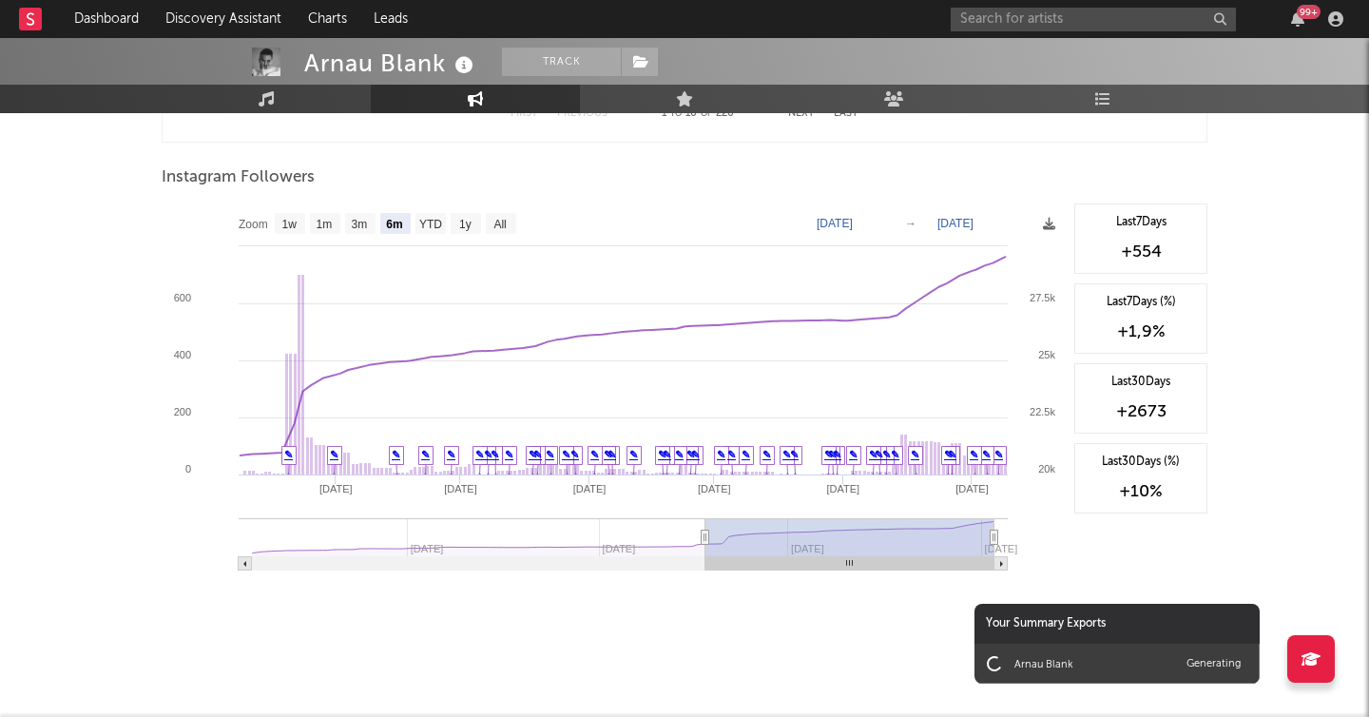
scroll to position [2128, 0]
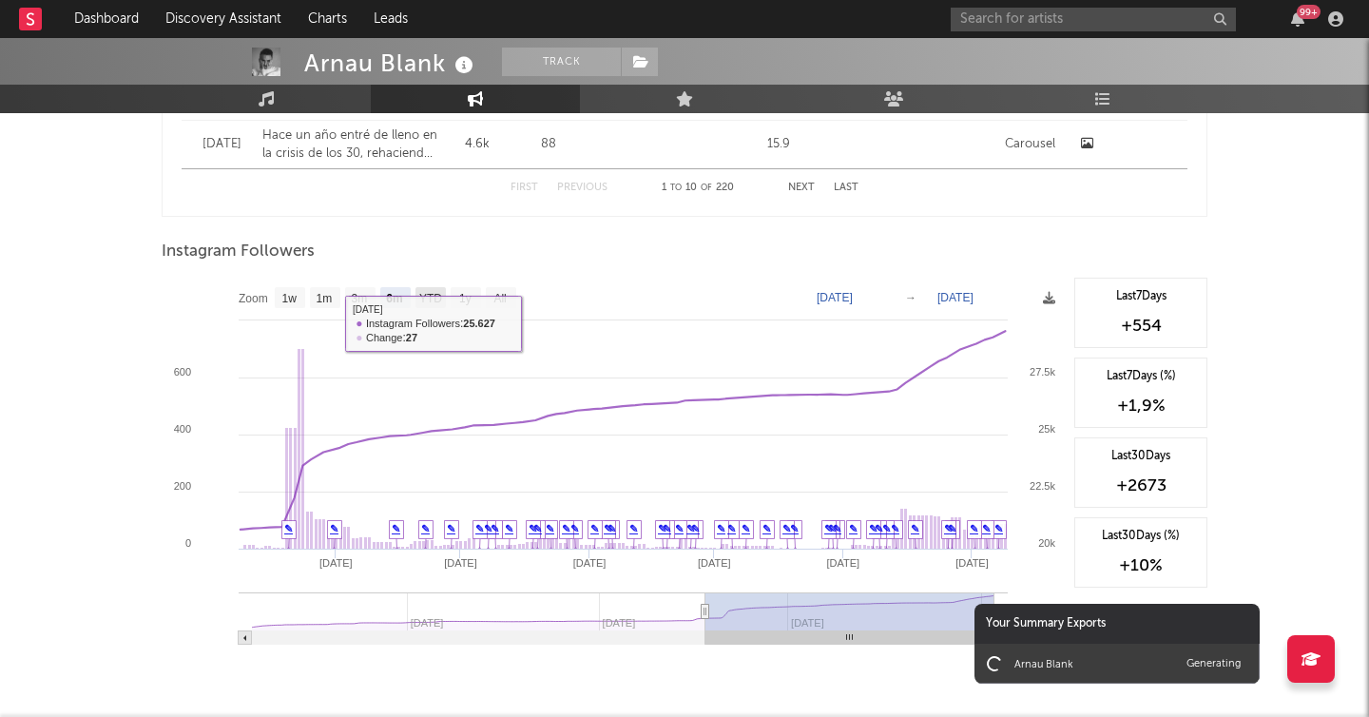
click at [429, 298] on text "YTD" at bounding box center [430, 298] width 23 height 13
select select "YTD"
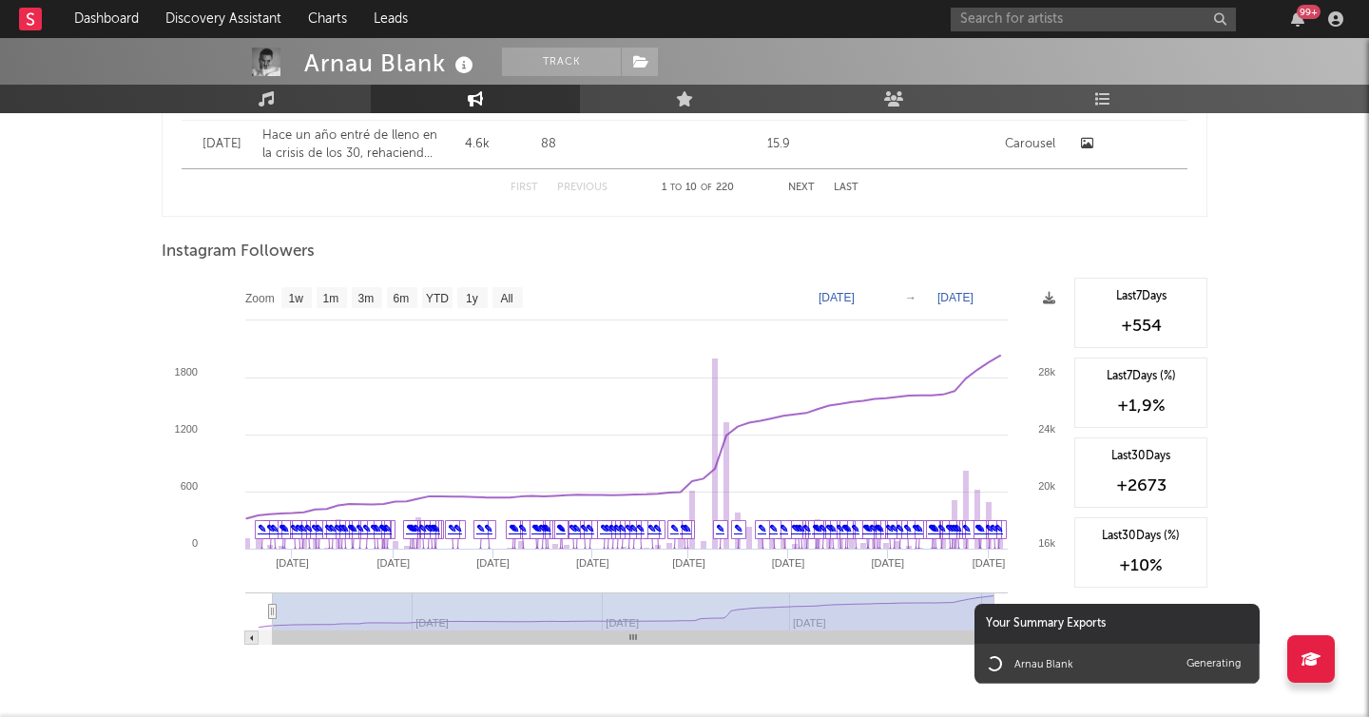
type input "2024-05-31"
select select "All"
type input "2024-05-20"
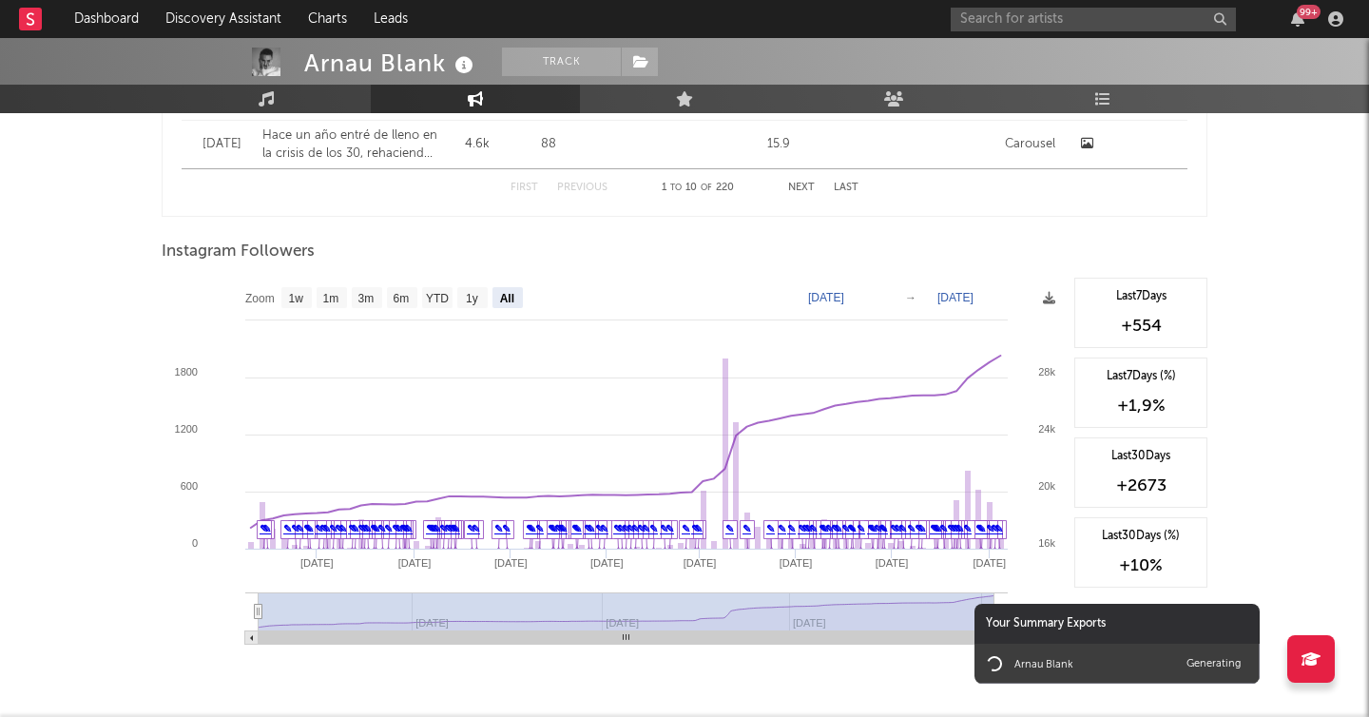
drag, startPoint x: 603, startPoint y: 615, endPoint x: 227, endPoint y: 613, distance: 375.5
click at [227, 613] on icon "Created with Highcharts 10.3.3 Sep '25 May '25 Jul '25 Mar '25 Jan '25 Nov '24 …" at bounding box center [613, 468] width 903 height 380
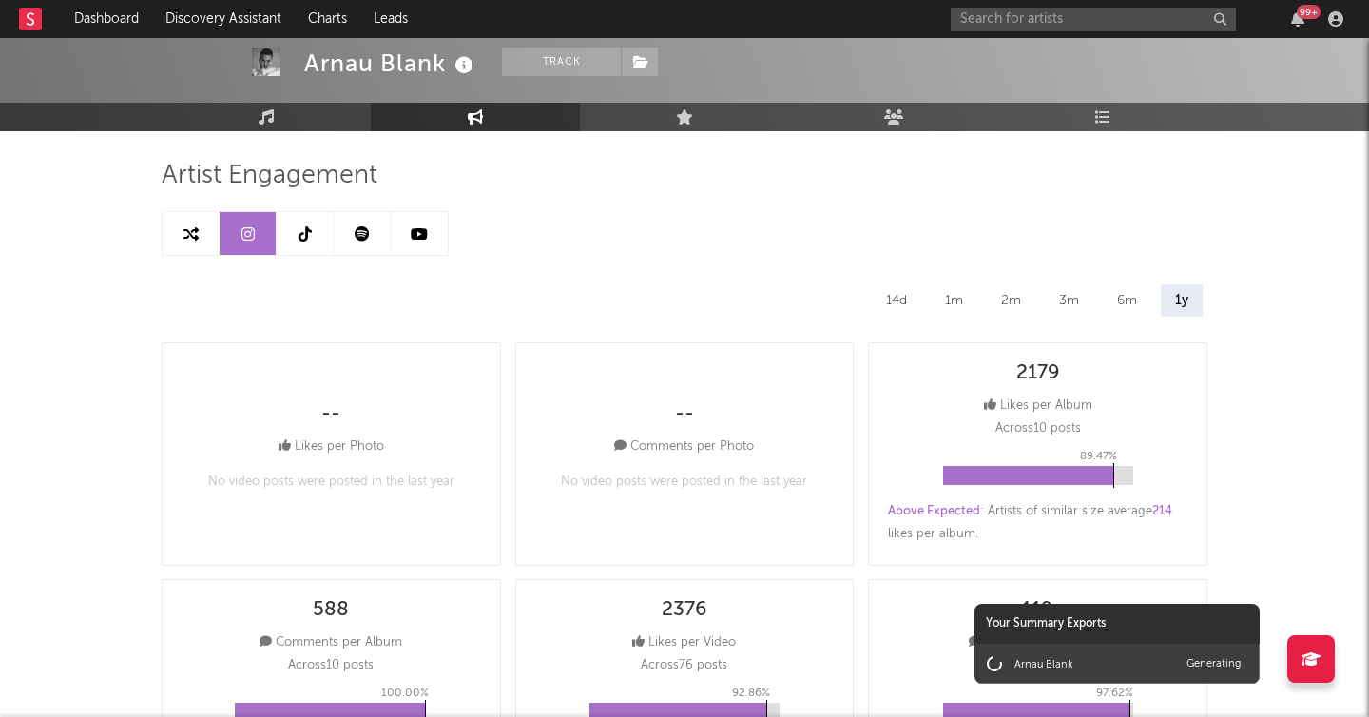
scroll to position [95, 0]
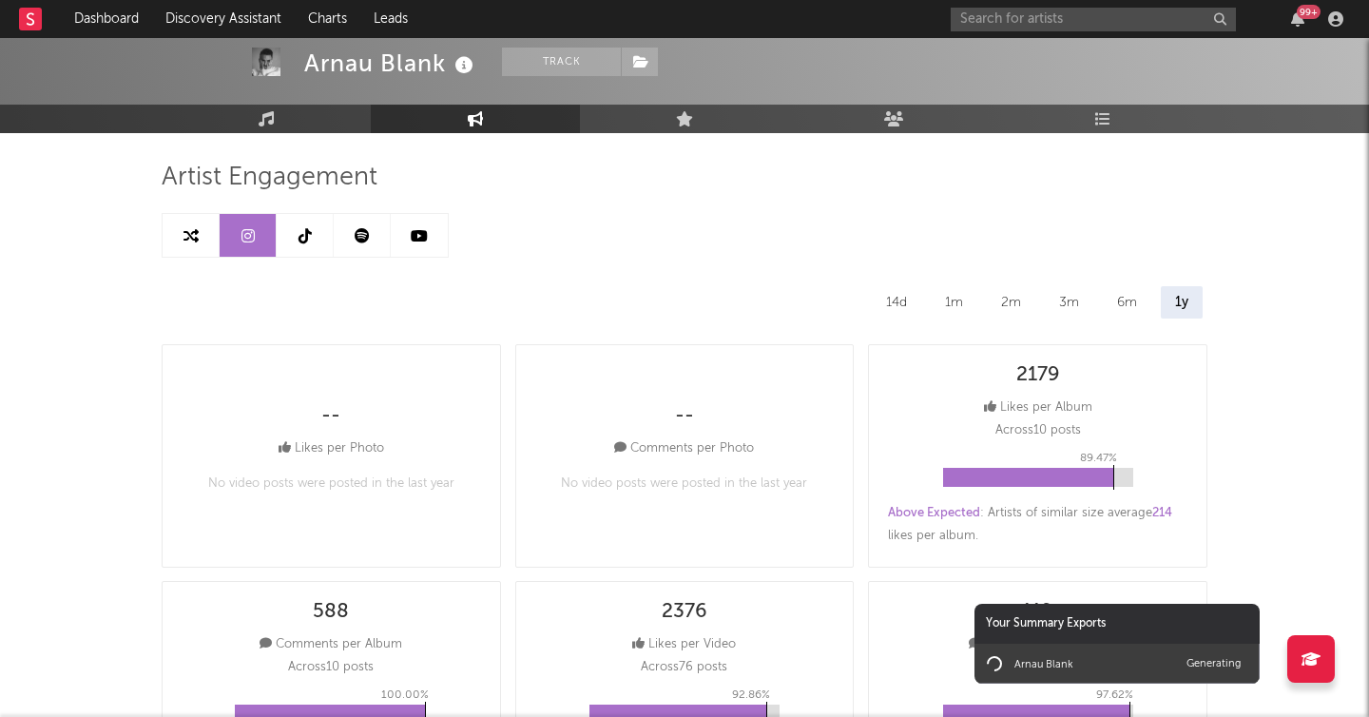
click at [310, 252] on link at bounding box center [305, 235] width 57 height 43
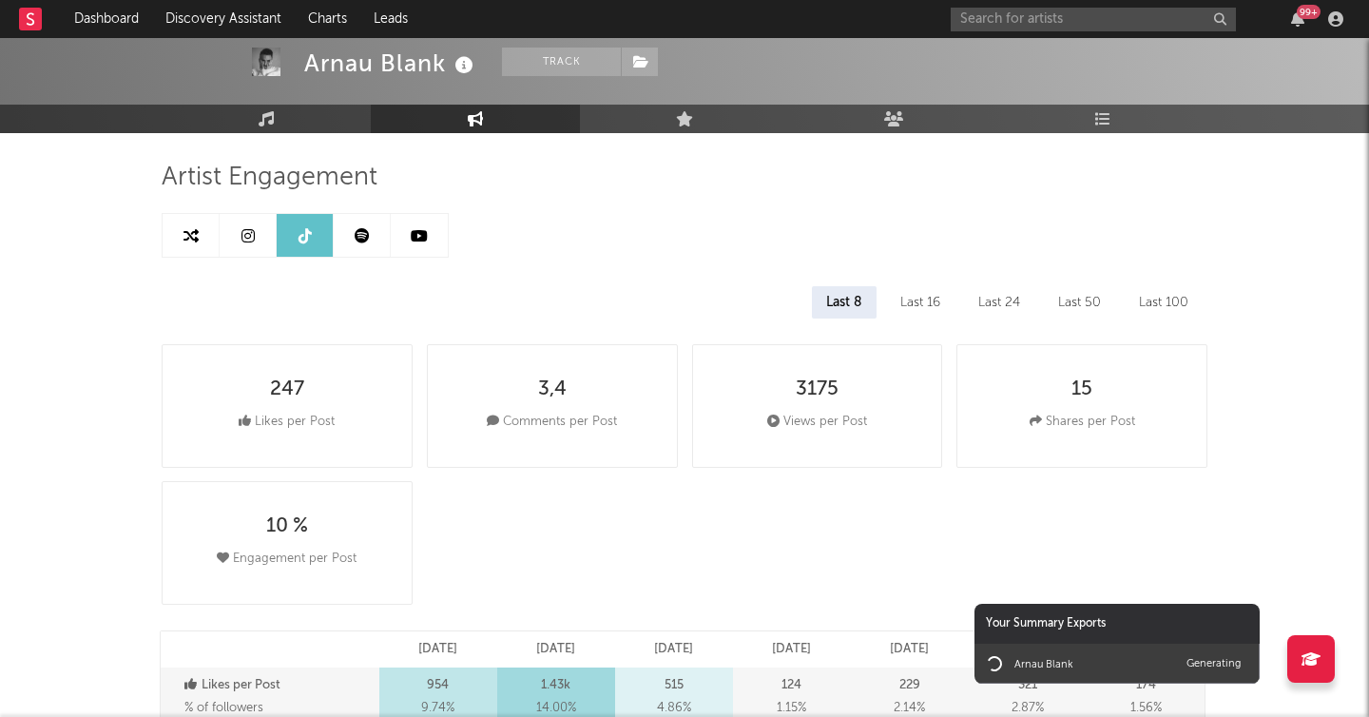
select select "6m"
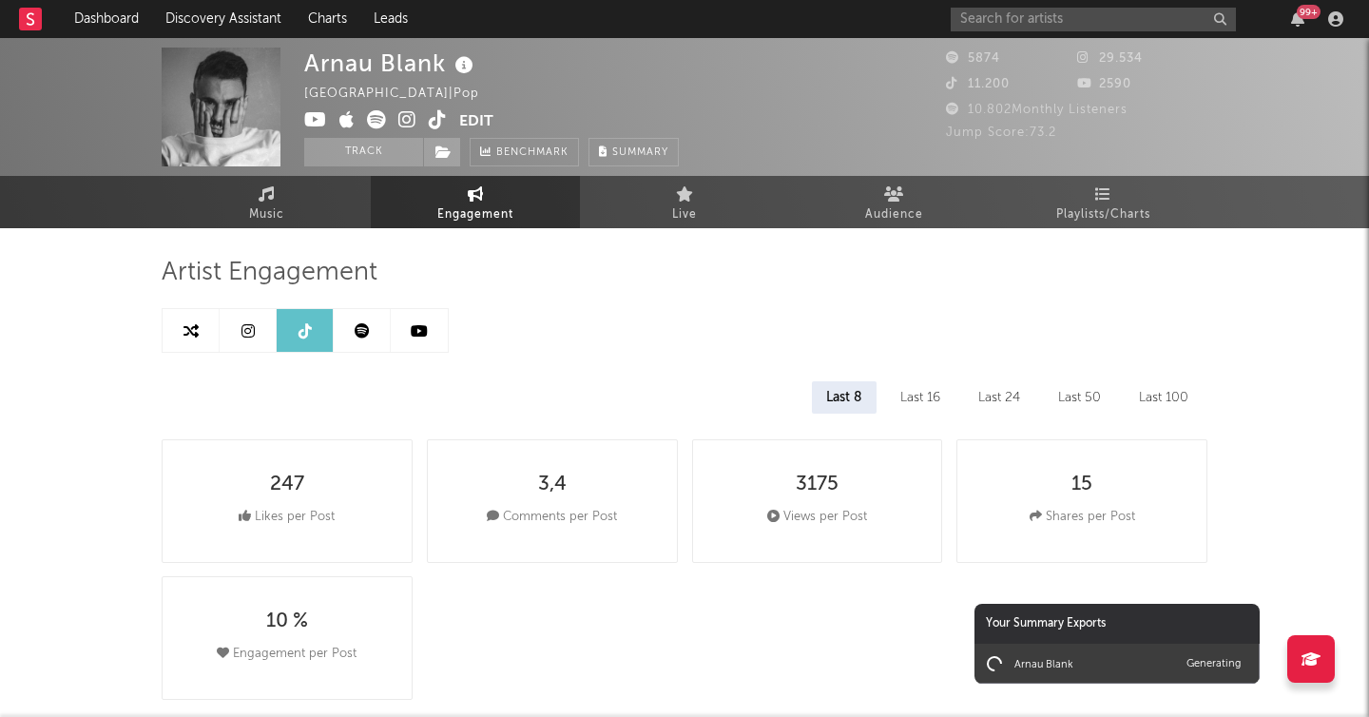
click at [350, 337] on link at bounding box center [362, 330] width 57 height 43
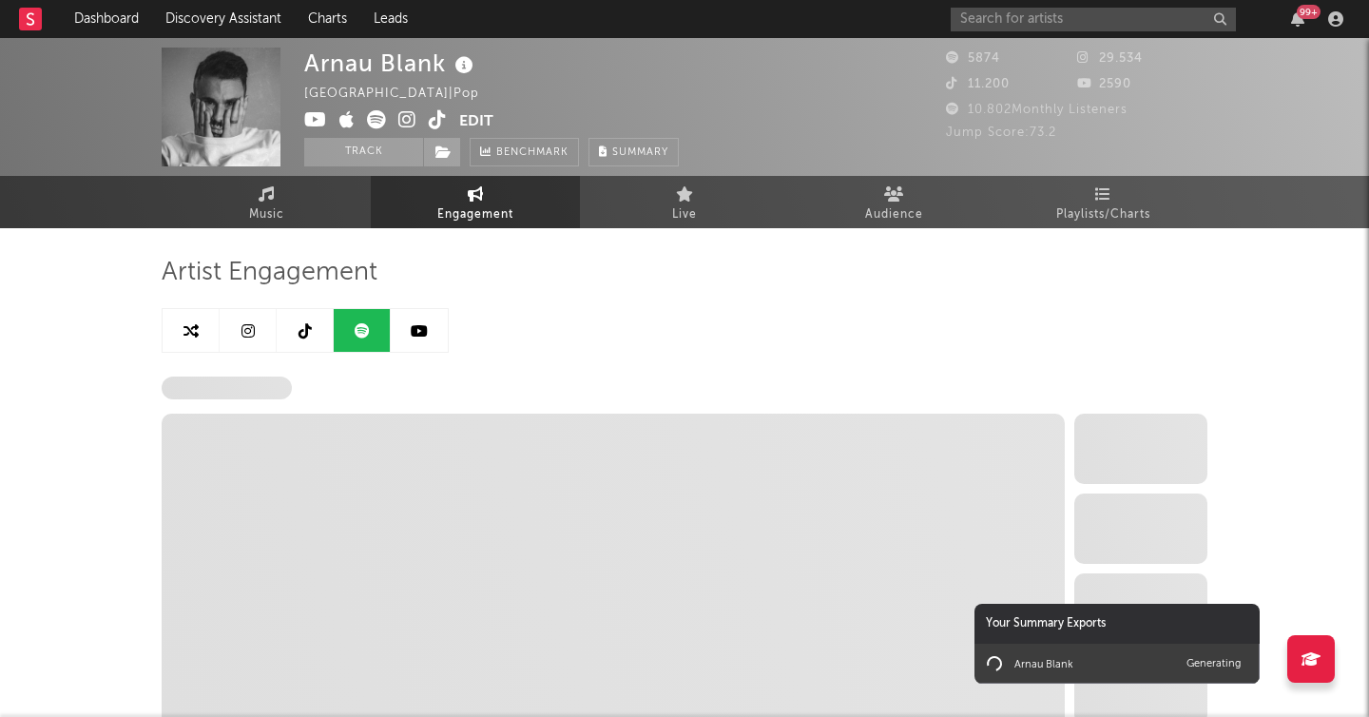
select select "6m"
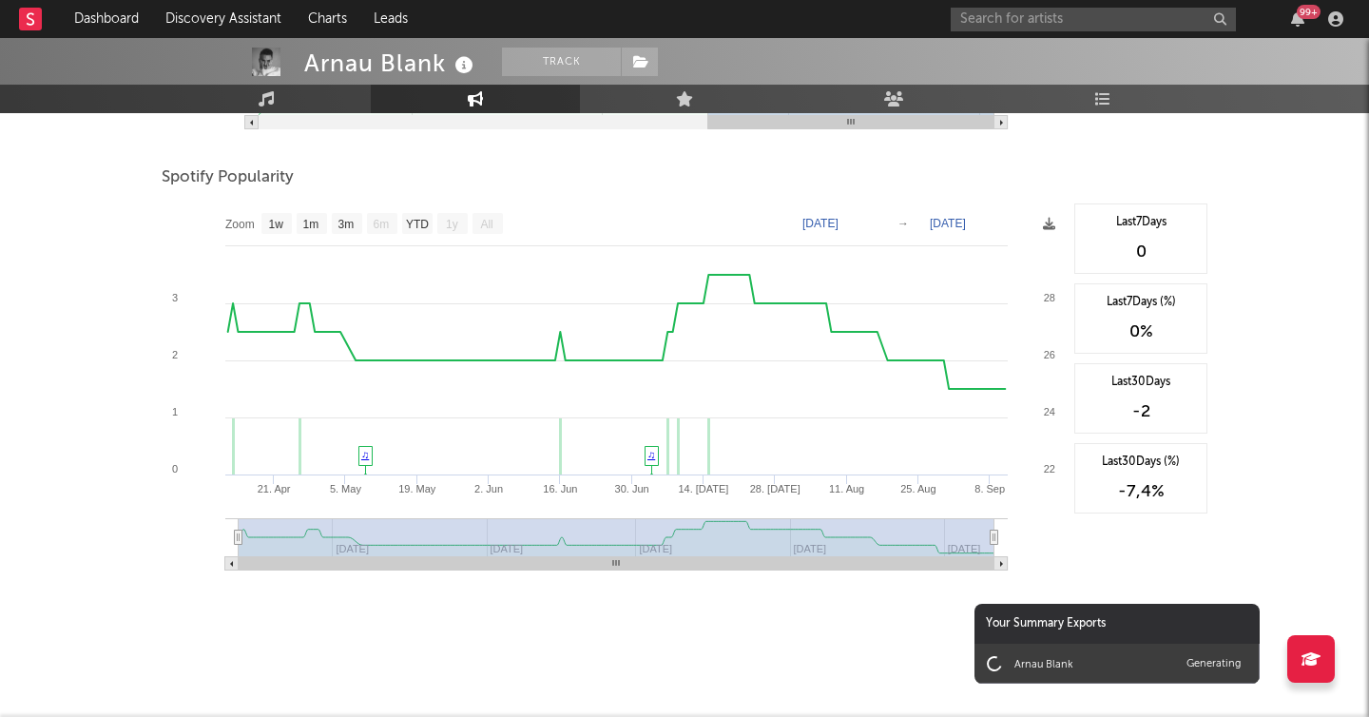
scroll to position [1021, 0]
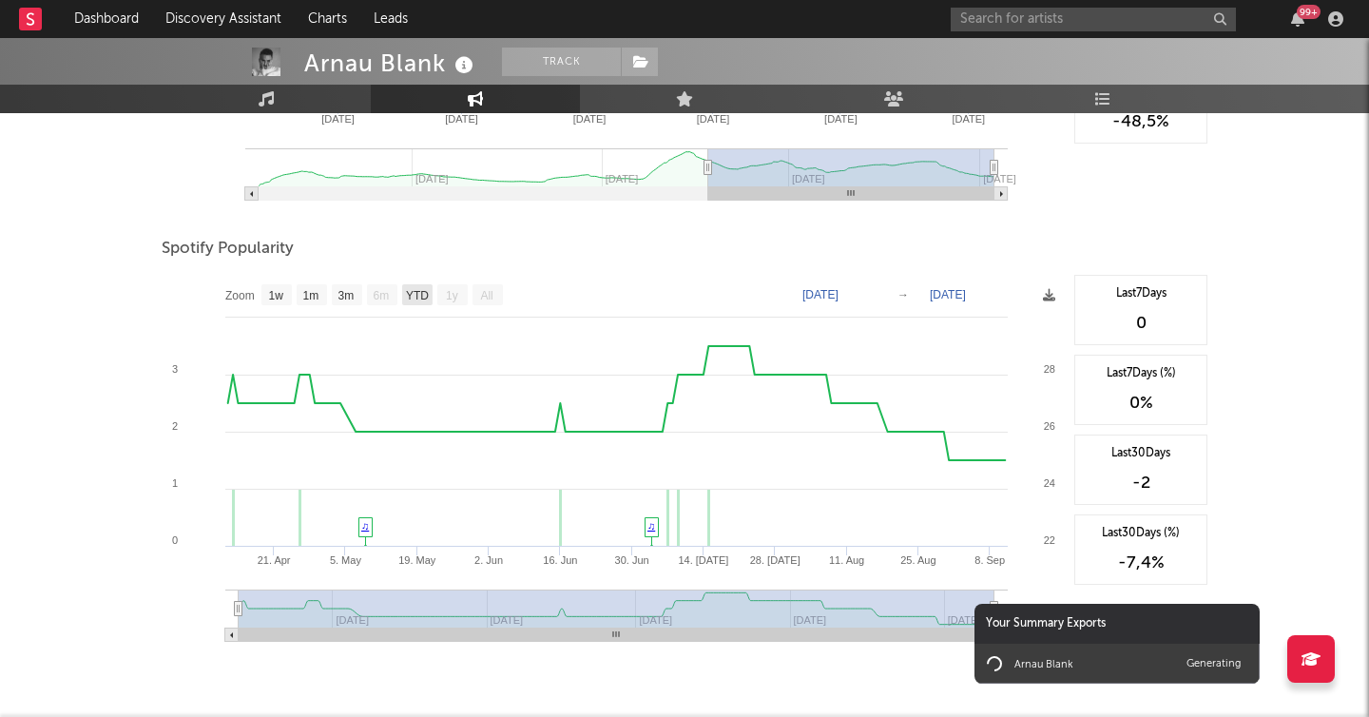
click at [419, 295] on text "YTD" at bounding box center [417, 295] width 23 height 13
select select "YTD"
drag, startPoint x: 236, startPoint y: 612, endPoint x: 131, endPoint y: 609, distance: 104.6
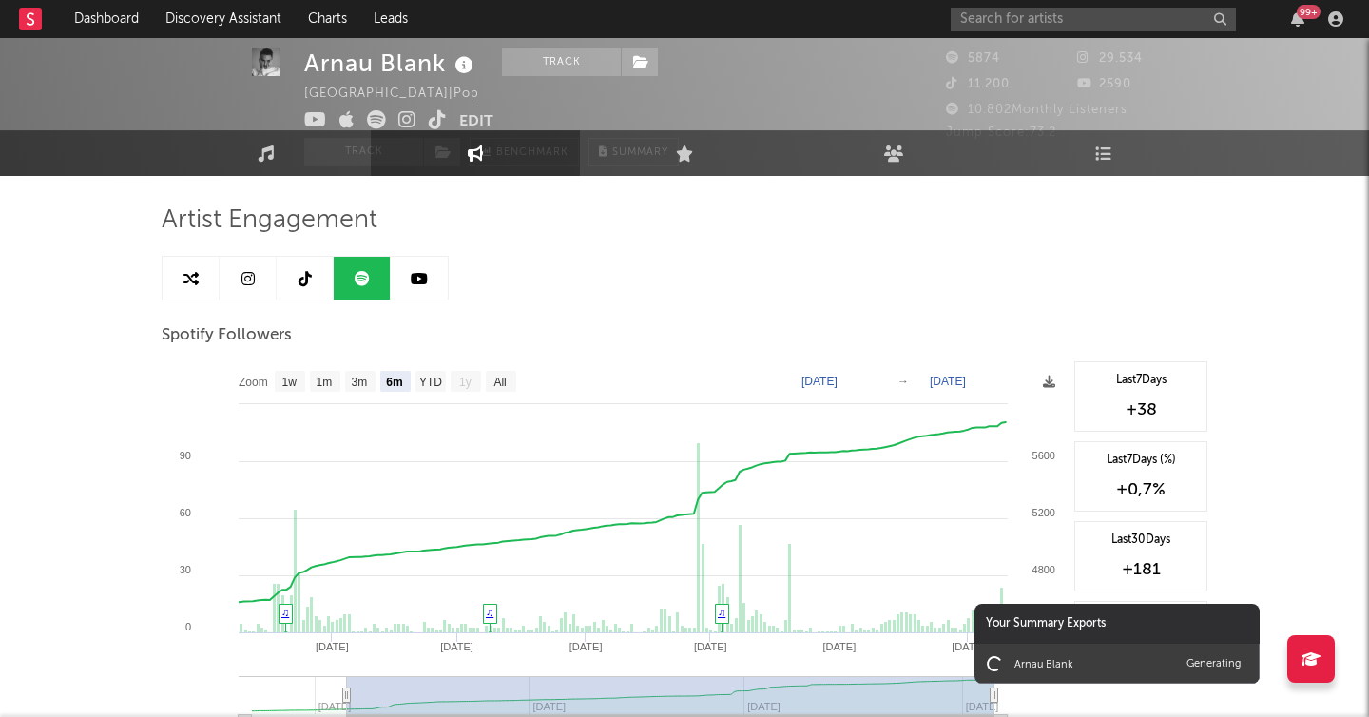
scroll to position [0, 0]
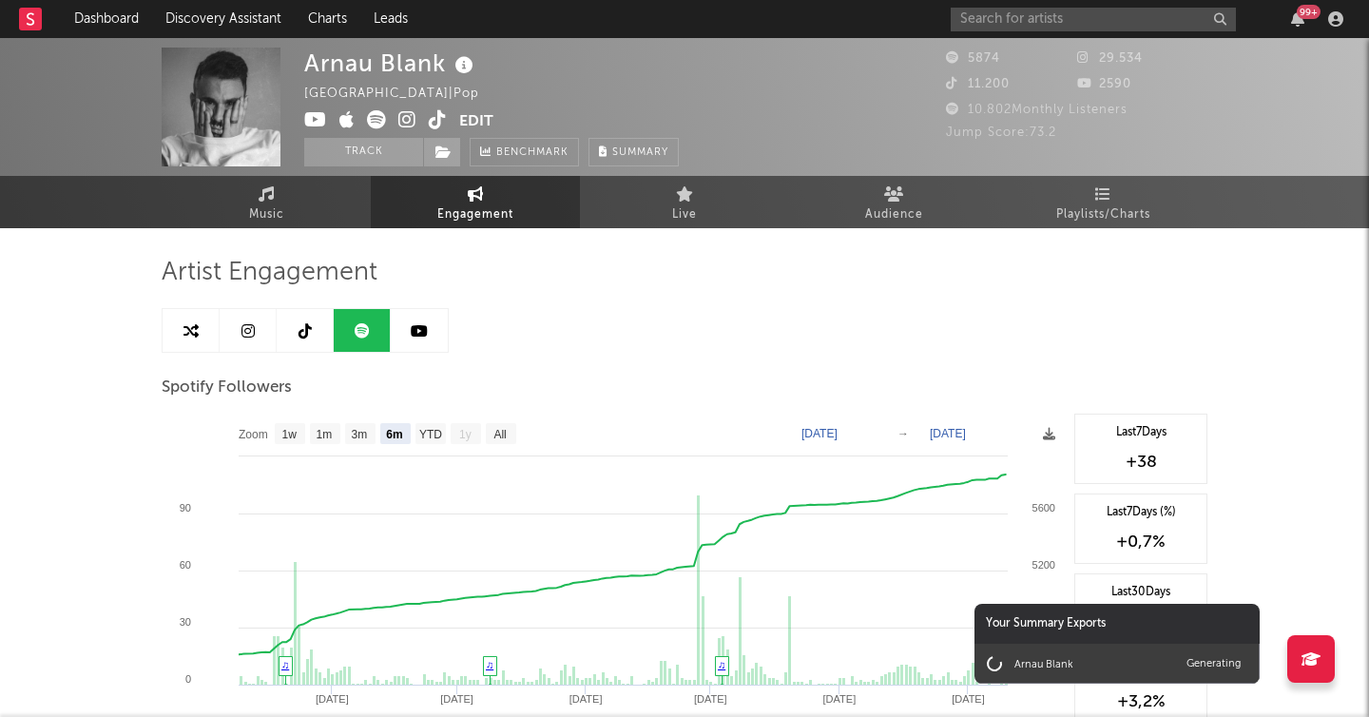
click at [383, 330] on link at bounding box center [362, 330] width 57 height 43
click at [387, 330] on link at bounding box center [362, 330] width 57 height 43
click at [398, 330] on link at bounding box center [419, 330] width 57 height 43
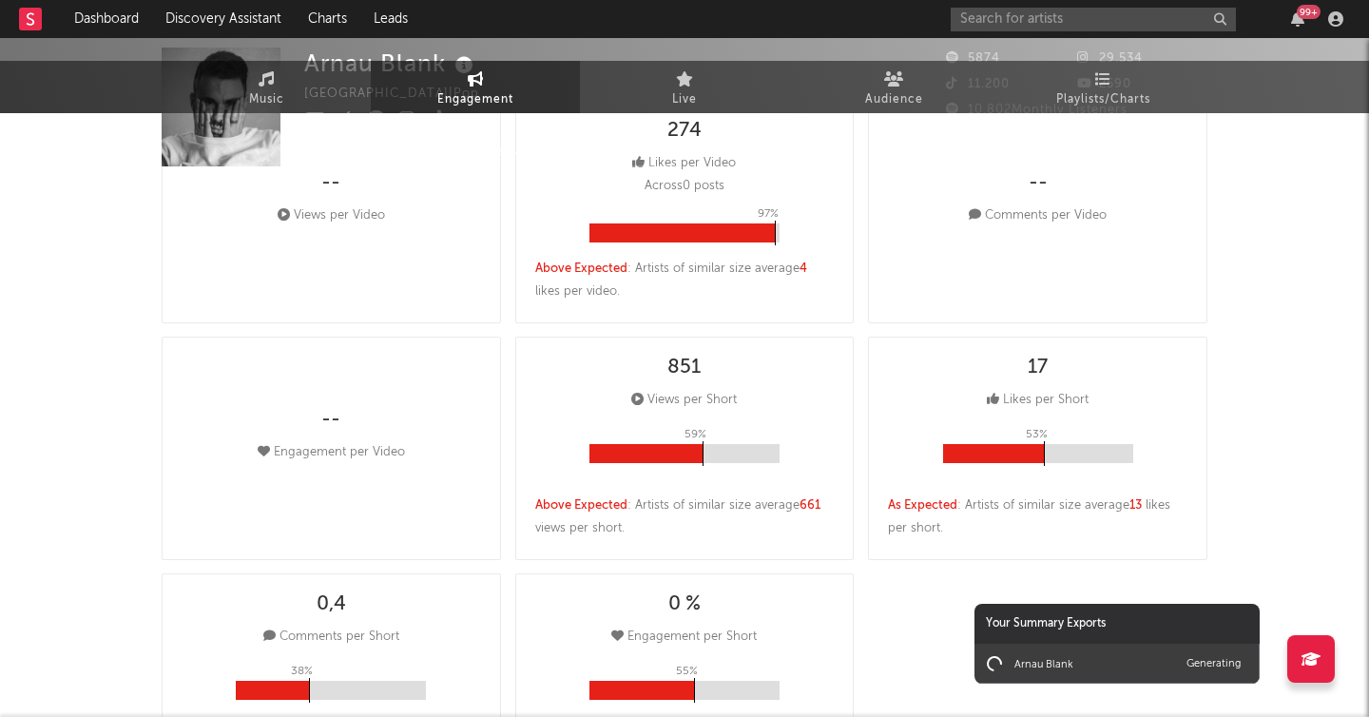
select select "6m"
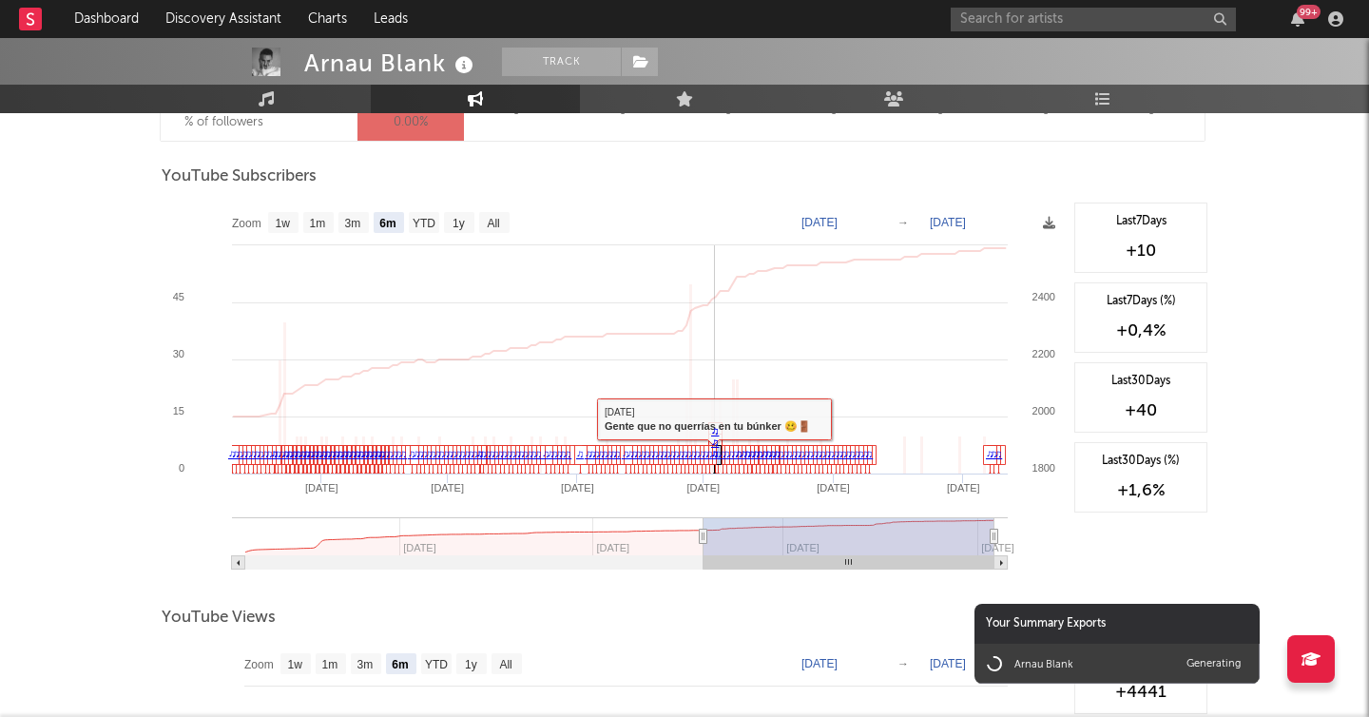
scroll to position [1530, 0]
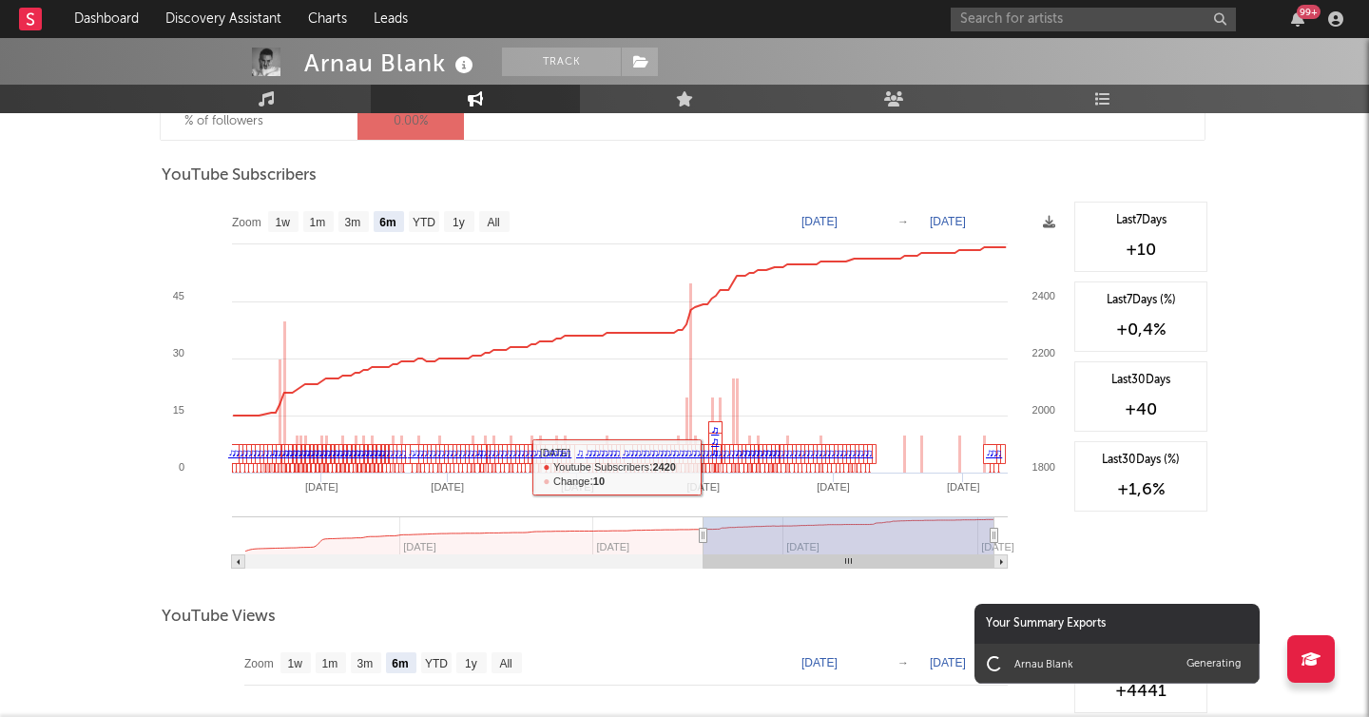
type input "2025-02-08"
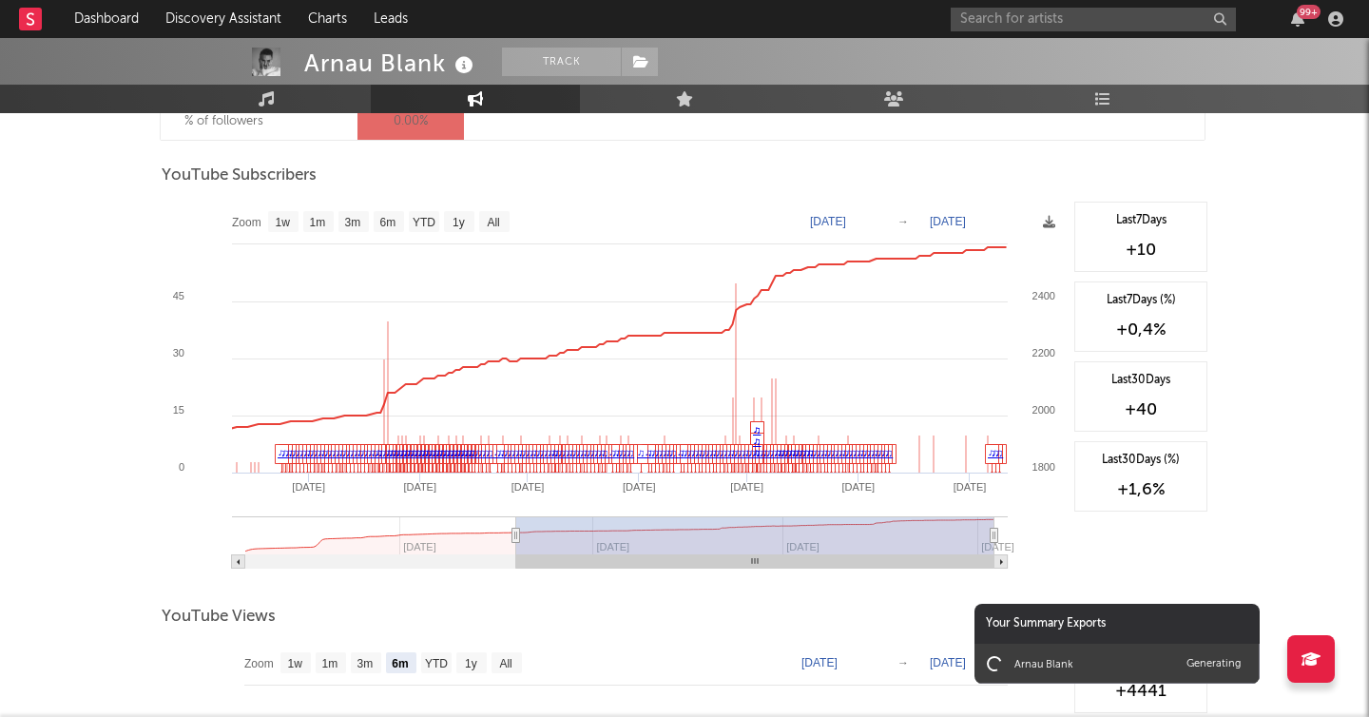
select select "All"
type input "2024-05-20"
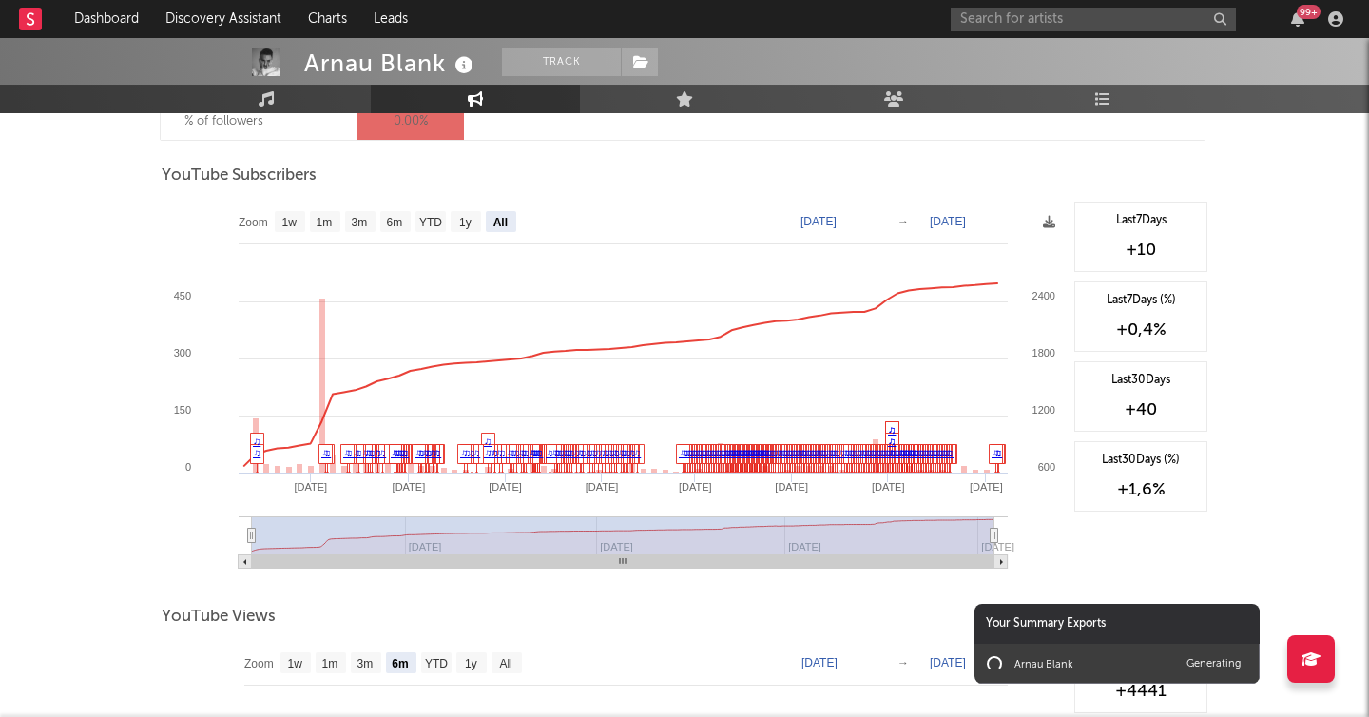
drag, startPoint x: 700, startPoint y: 530, endPoint x: 101, endPoint y: 526, distance: 598.9
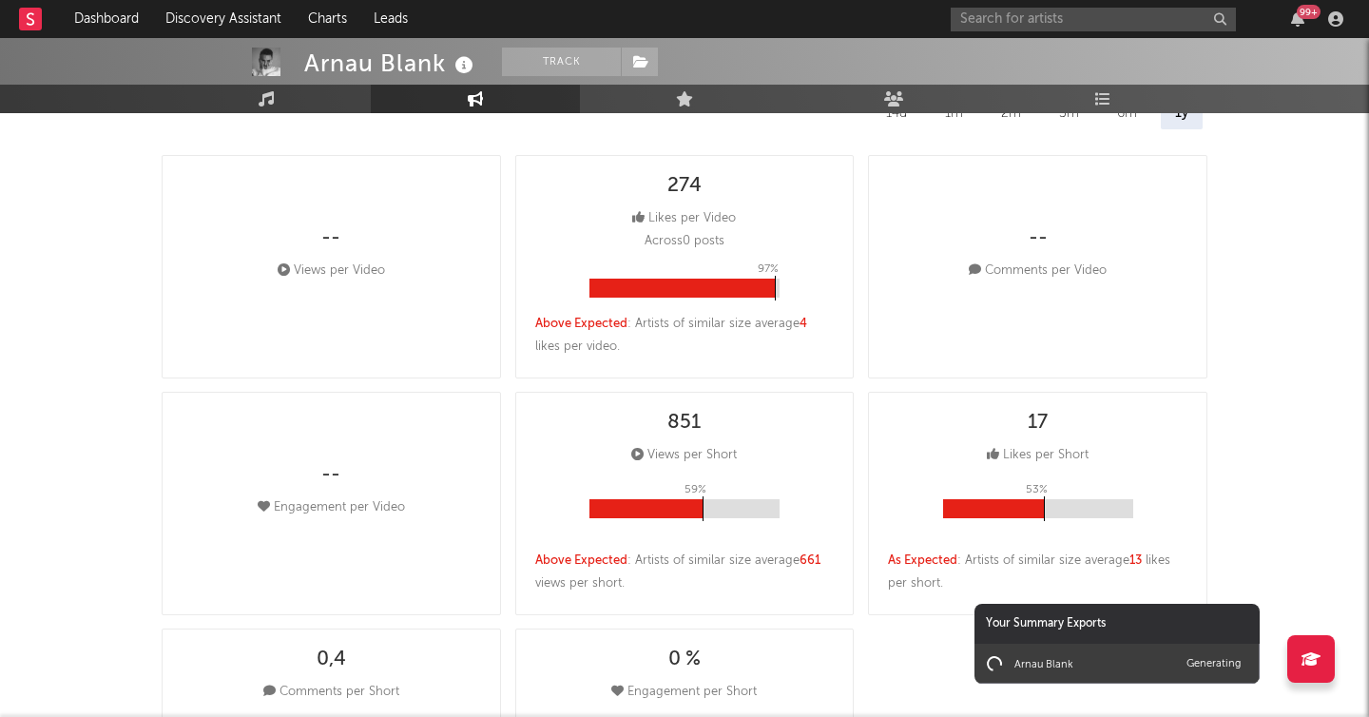
scroll to position [0, 0]
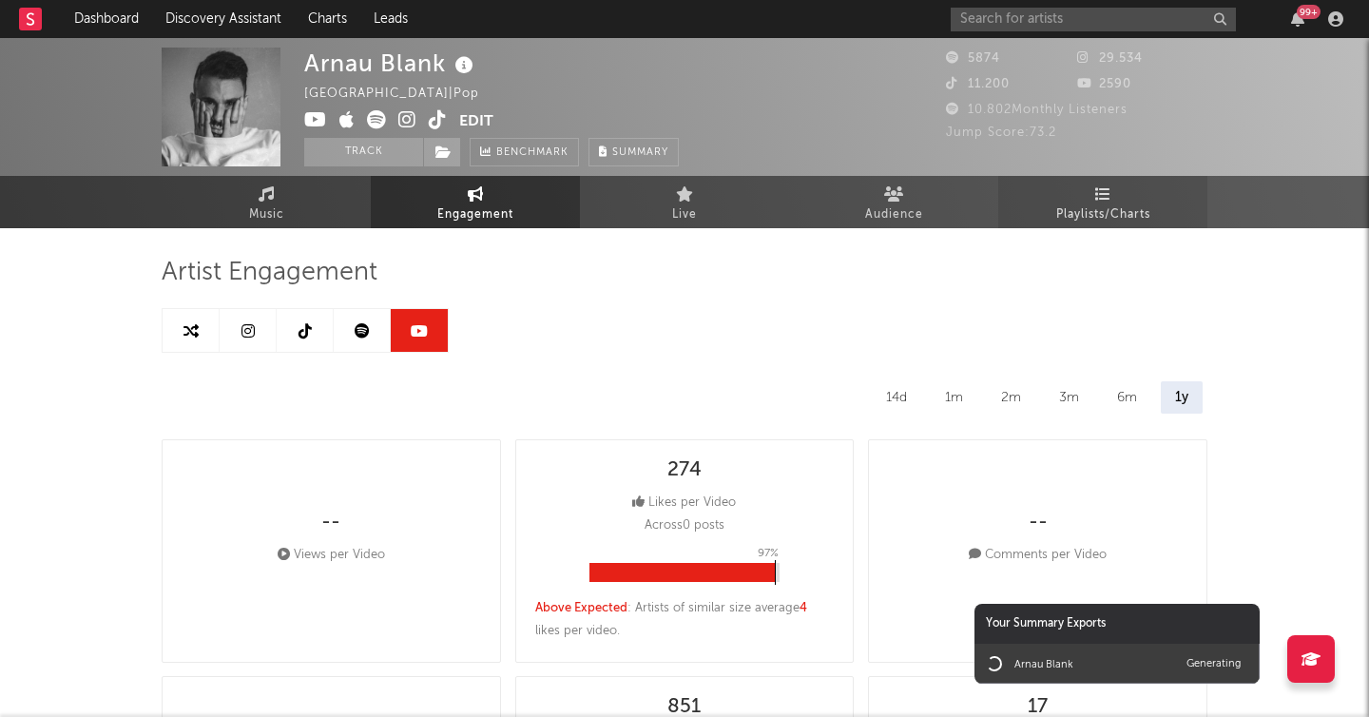
click at [1082, 221] on span "Playlists/Charts" at bounding box center [1103, 214] width 94 height 23
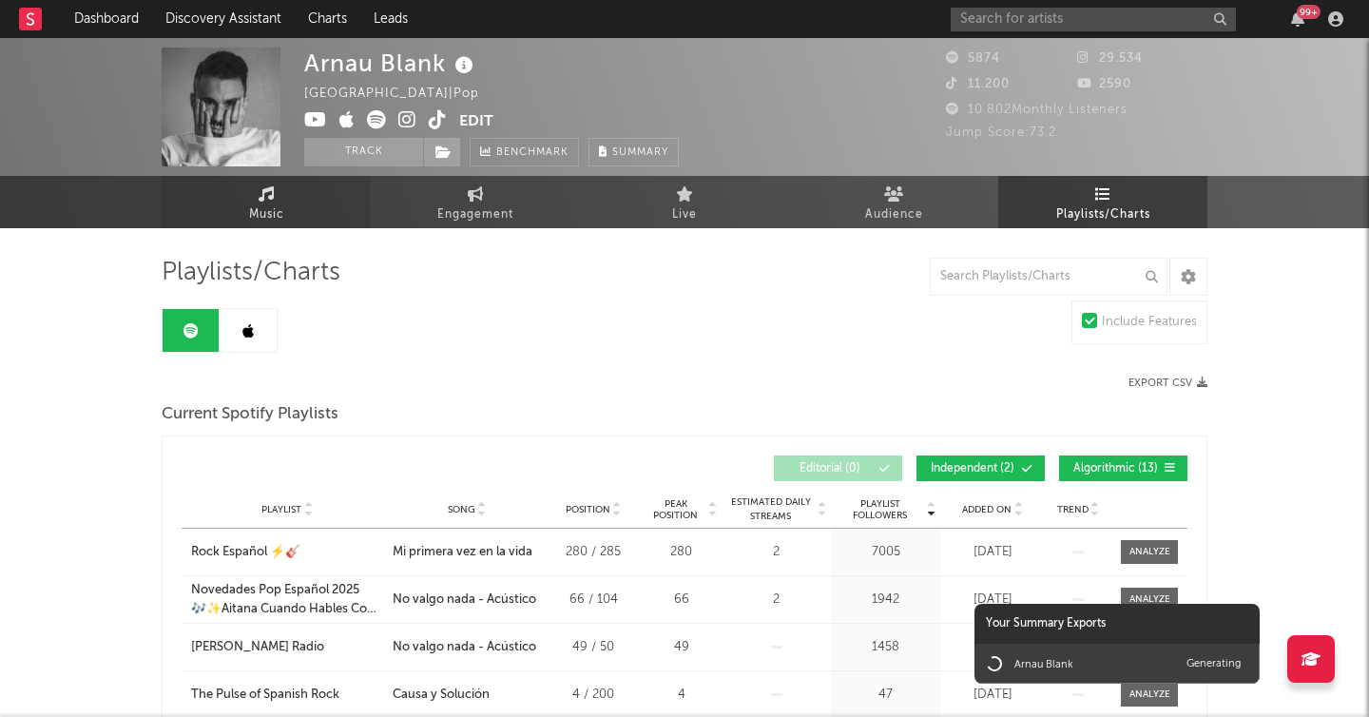
click at [283, 203] on span "Music" at bounding box center [266, 214] width 35 height 23
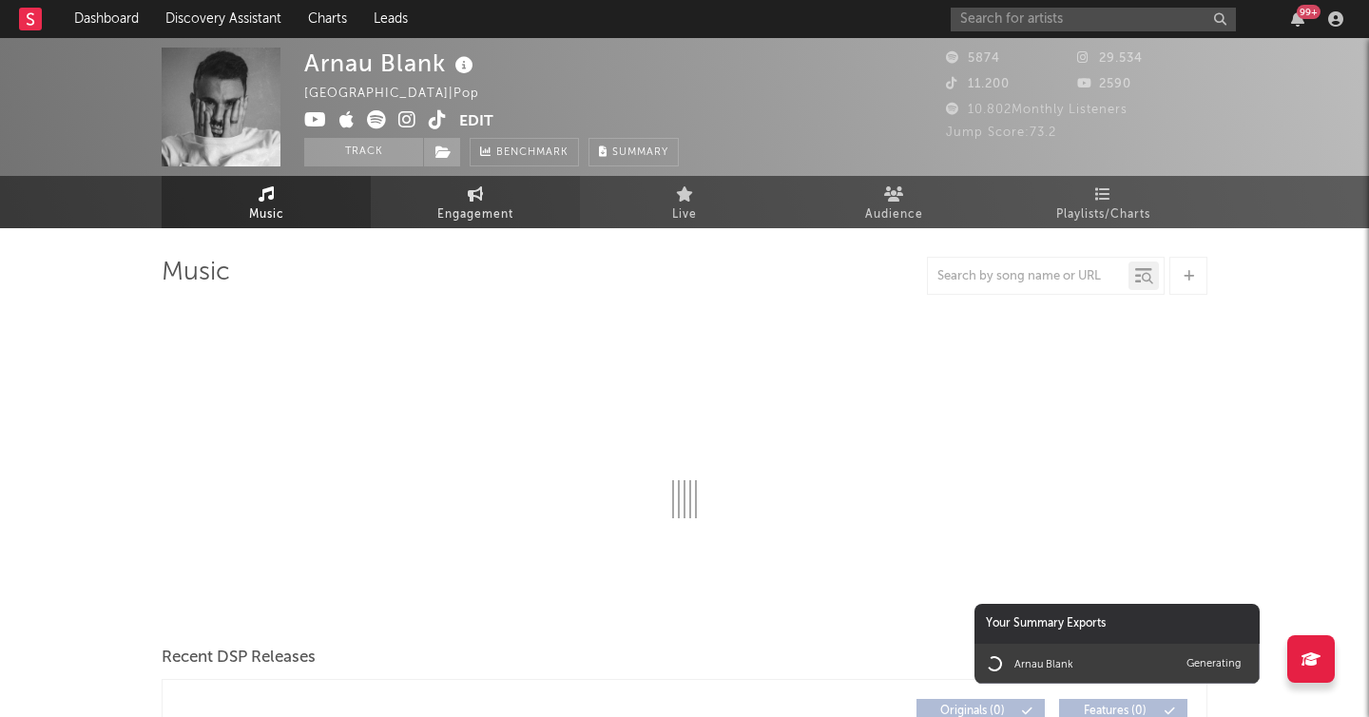
select select "6m"
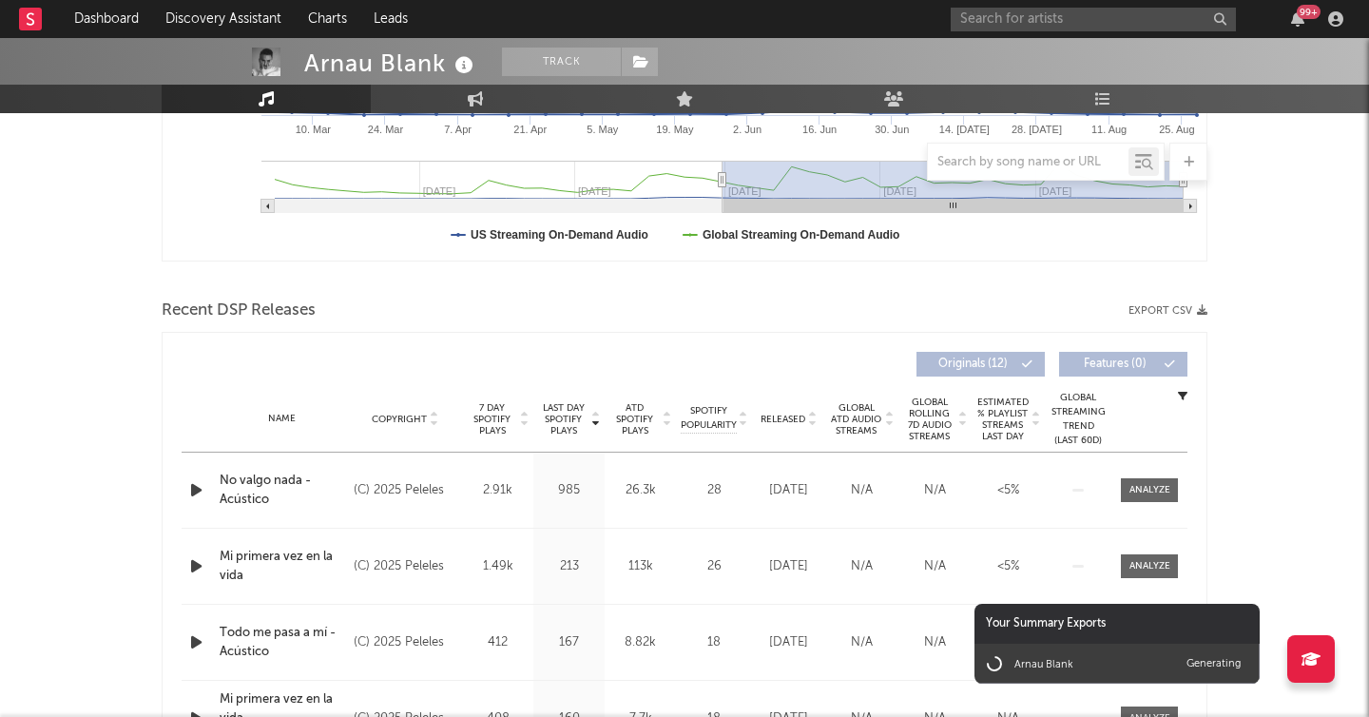
scroll to position [722, 0]
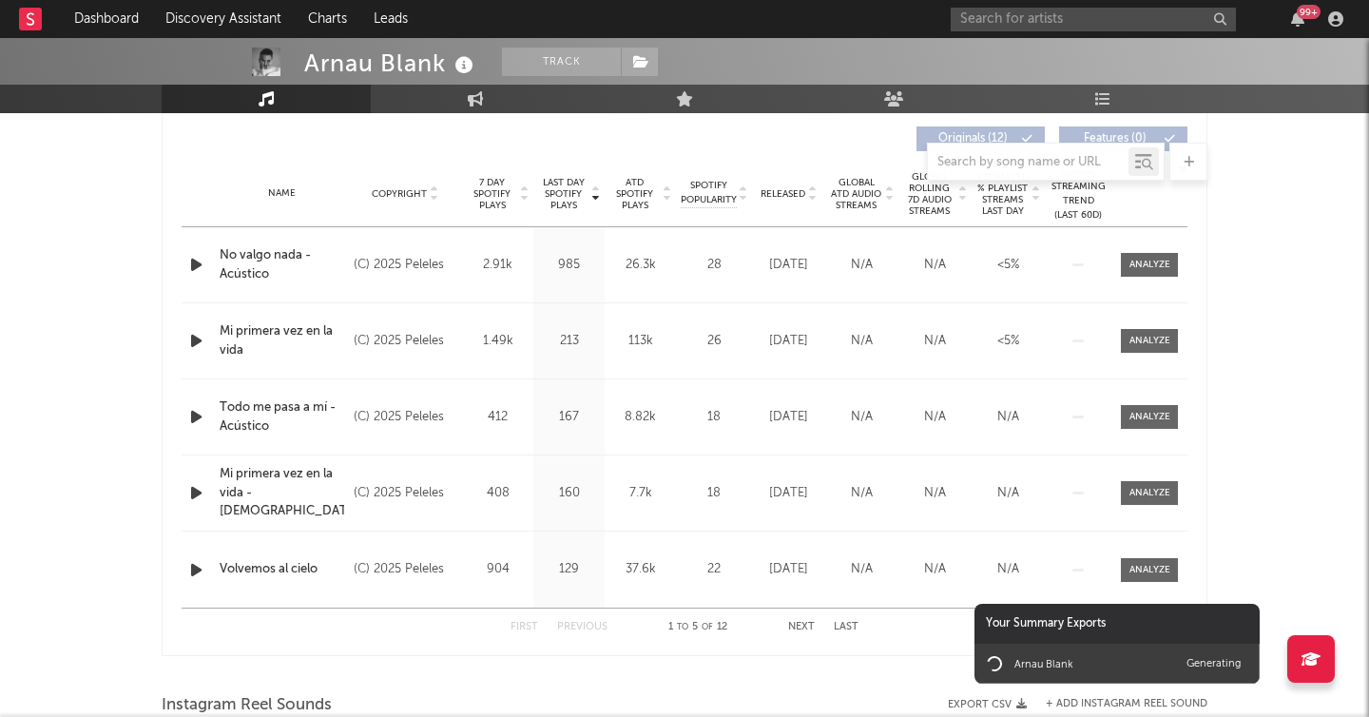
click at [649, 414] on div "8.82k" at bounding box center [640, 417] width 62 height 19
click at [803, 630] on button "Next" at bounding box center [801, 627] width 27 height 10
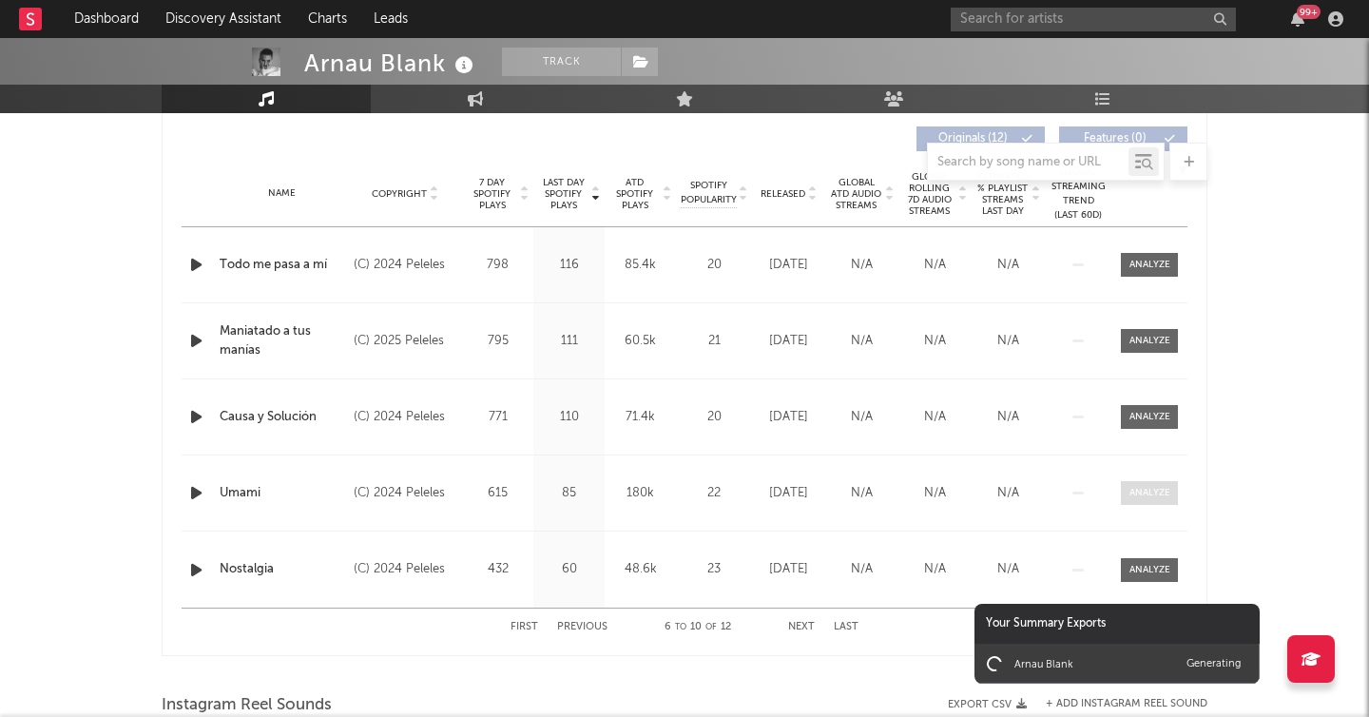
click at [1145, 490] on div at bounding box center [1149, 493] width 41 height 14
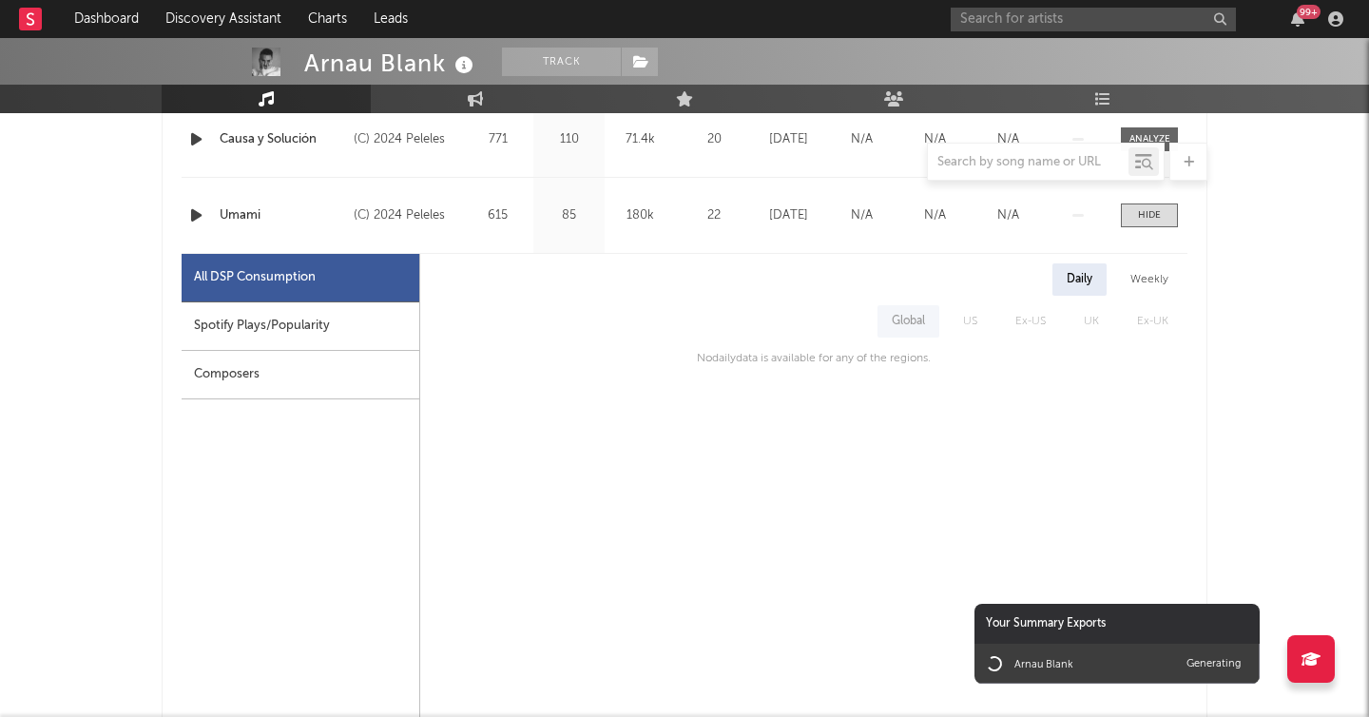
scroll to position [1002, 0]
click at [304, 314] on div "Spotify Plays/Popularity" at bounding box center [301, 324] width 238 height 48
select select "6m"
select select "1w"
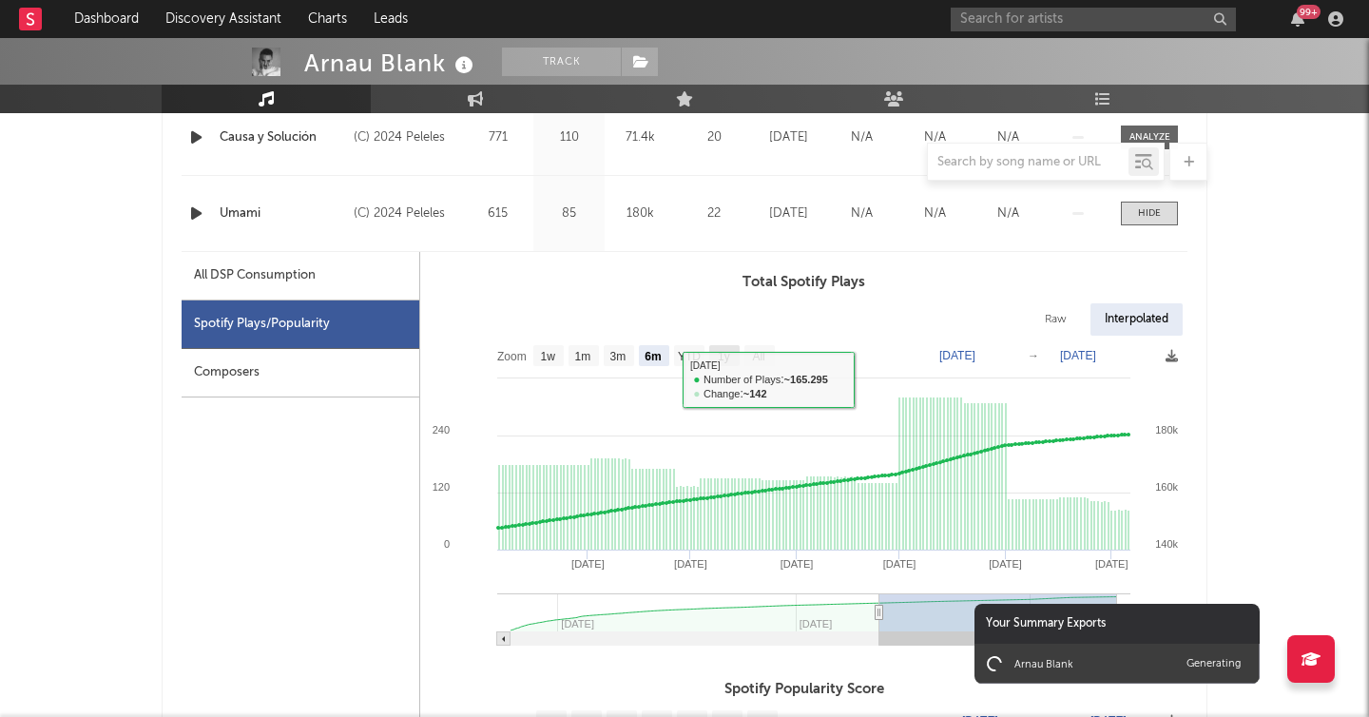
click at [721, 354] on text "1y" at bounding box center [724, 356] width 12 height 13
select select "1y"
type input "2024-09-06"
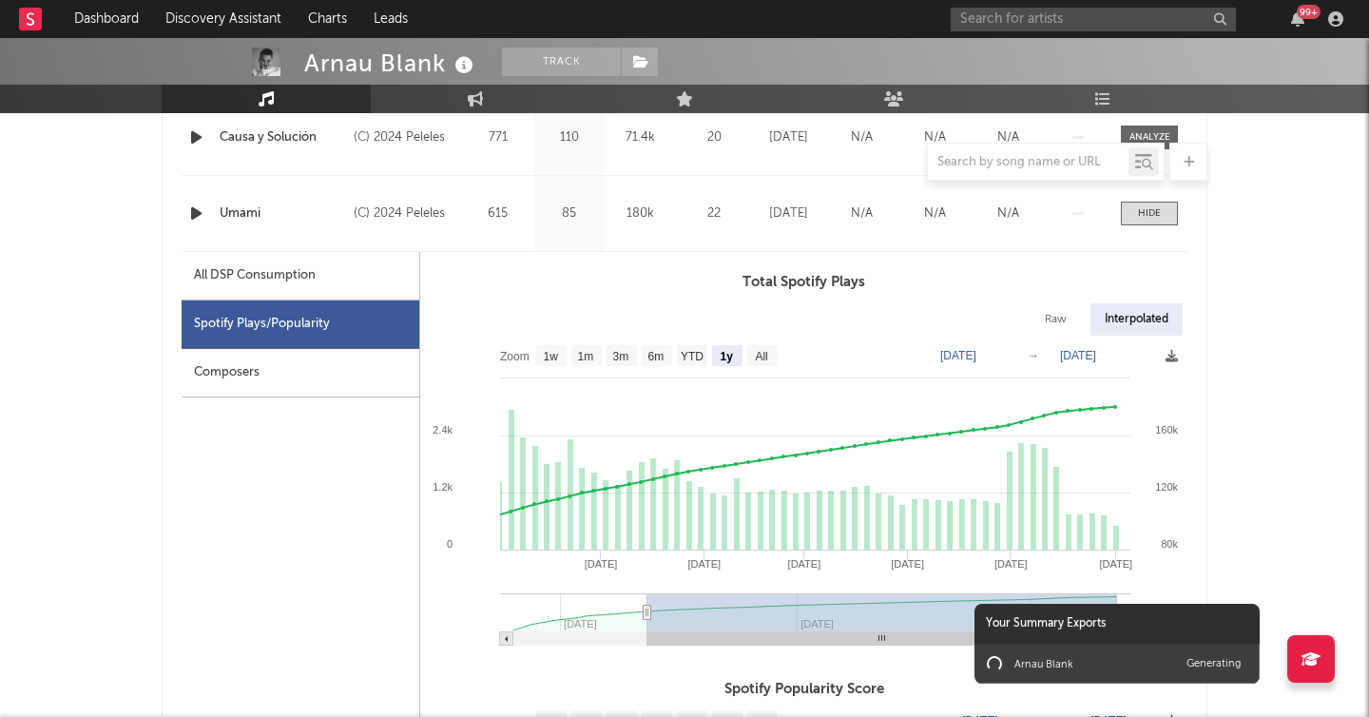
click at [779, 354] on rect at bounding box center [803, 497] width 767 height 323
click at [763, 356] on text "All" at bounding box center [761, 356] width 12 height 13
select select "All"
type input "2024-05-20"
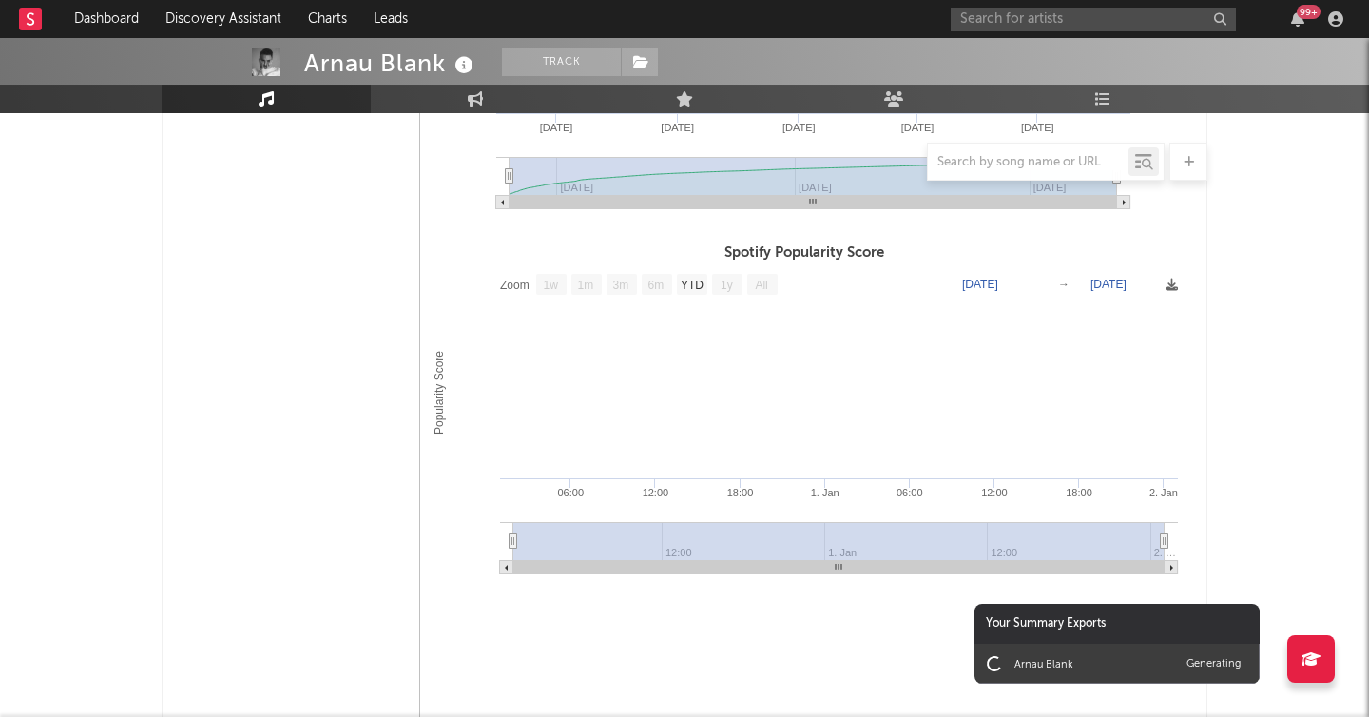
scroll to position [1469, 0]
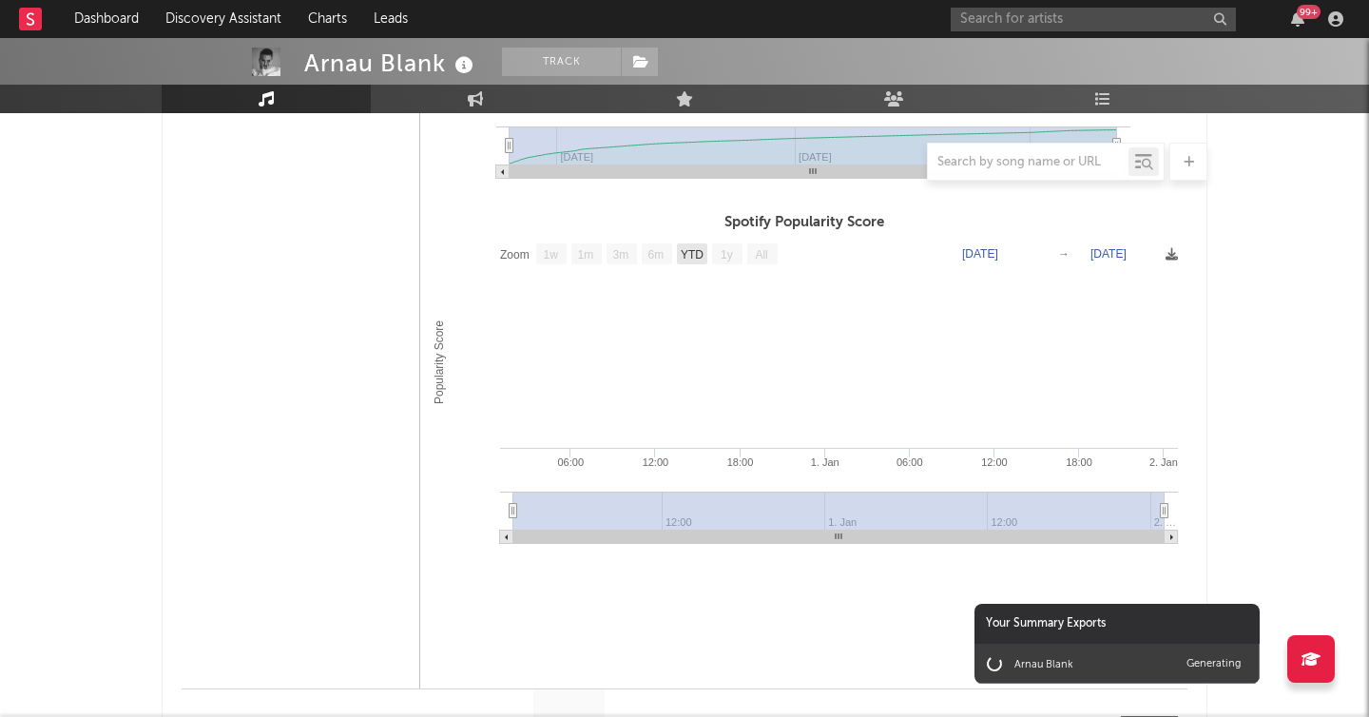
click at [697, 258] on text "YTD" at bounding box center [692, 254] width 23 height 13
select select "YTD"
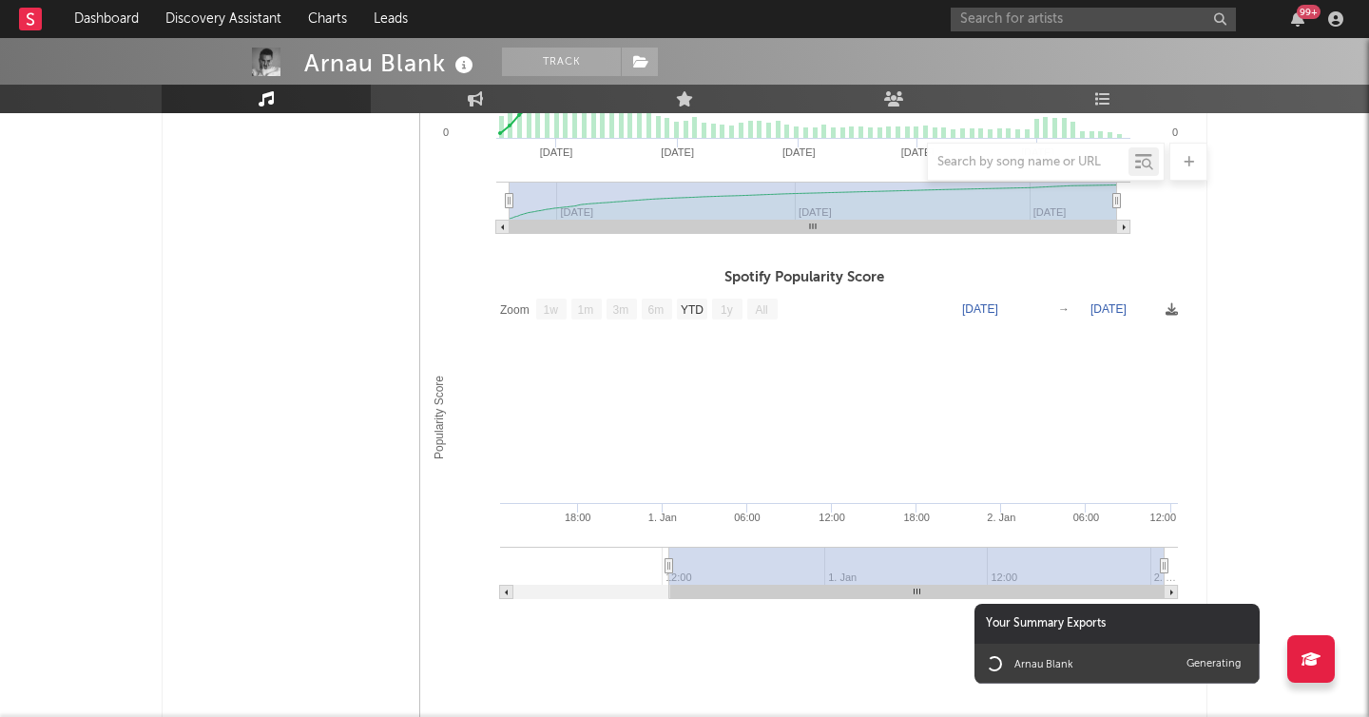
scroll to position [1419, 0]
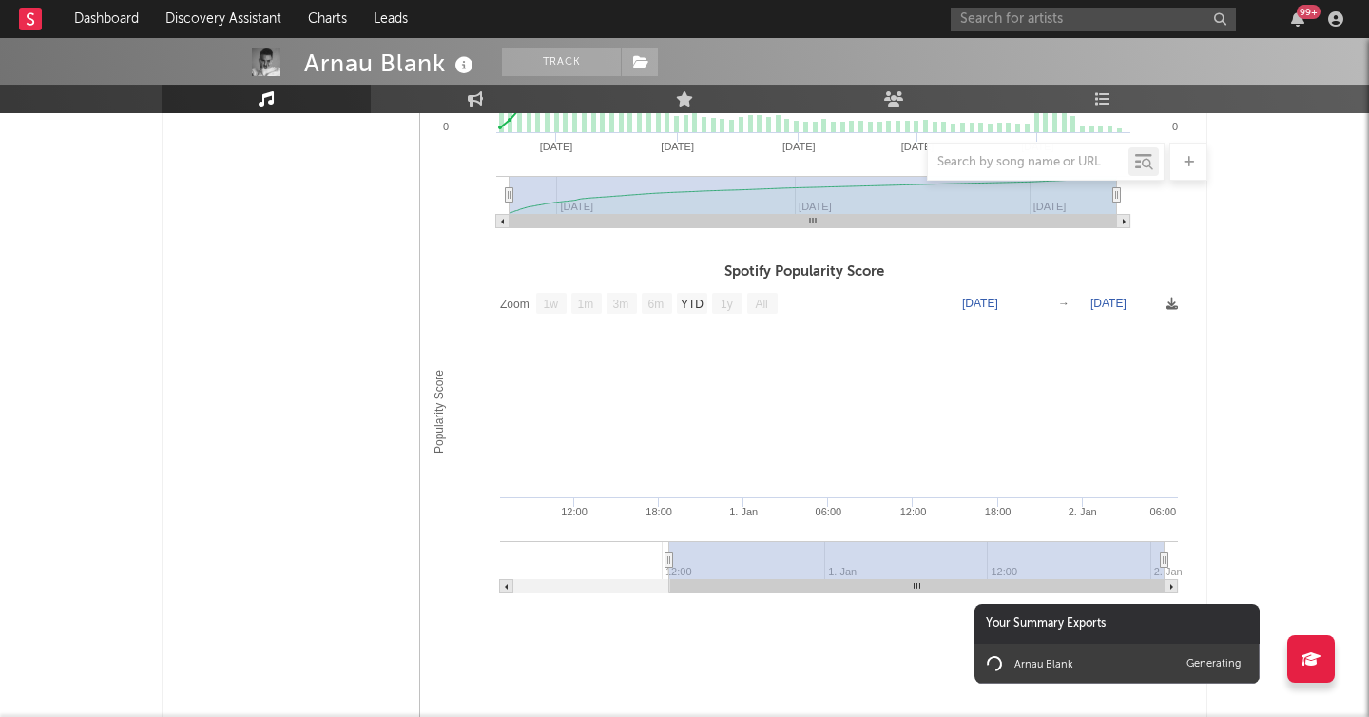
drag, startPoint x: 827, startPoint y: 561, endPoint x: 948, endPoint y: 558, distance: 120.8
click at [949, 558] on rect at bounding box center [916, 560] width 495 height 38
click at [1271, 450] on div "Arnau Blank Track Spain | Pop Edit Track Benchmark Summary 5874 29.534 11.200 2…" at bounding box center [684, 278] width 1369 height 3318
